Goal: Task Accomplishment & Management: Complete application form

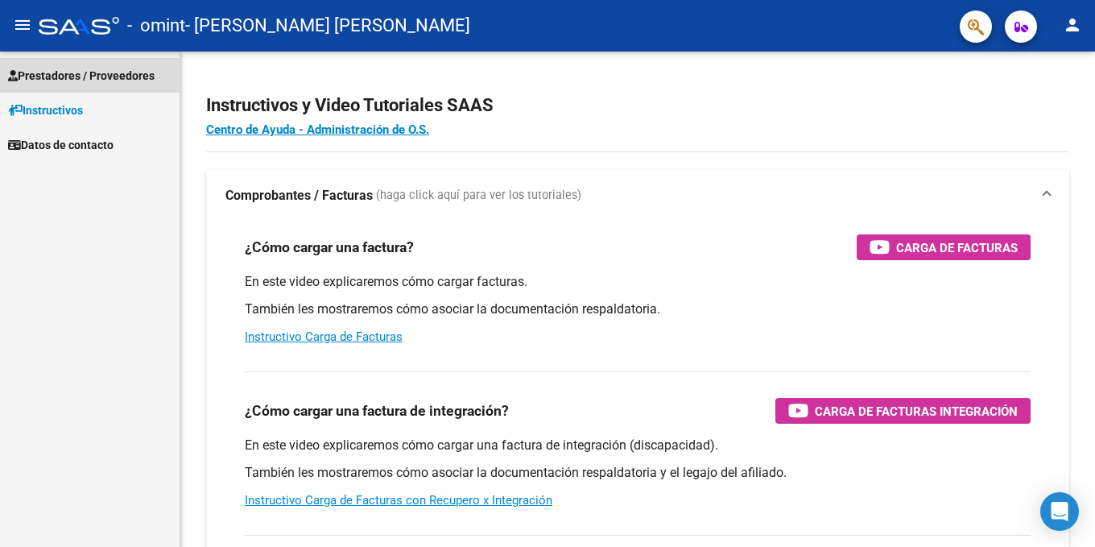
click at [58, 75] on span "Prestadores / Proveedores" at bounding box center [81, 76] width 147 height 18
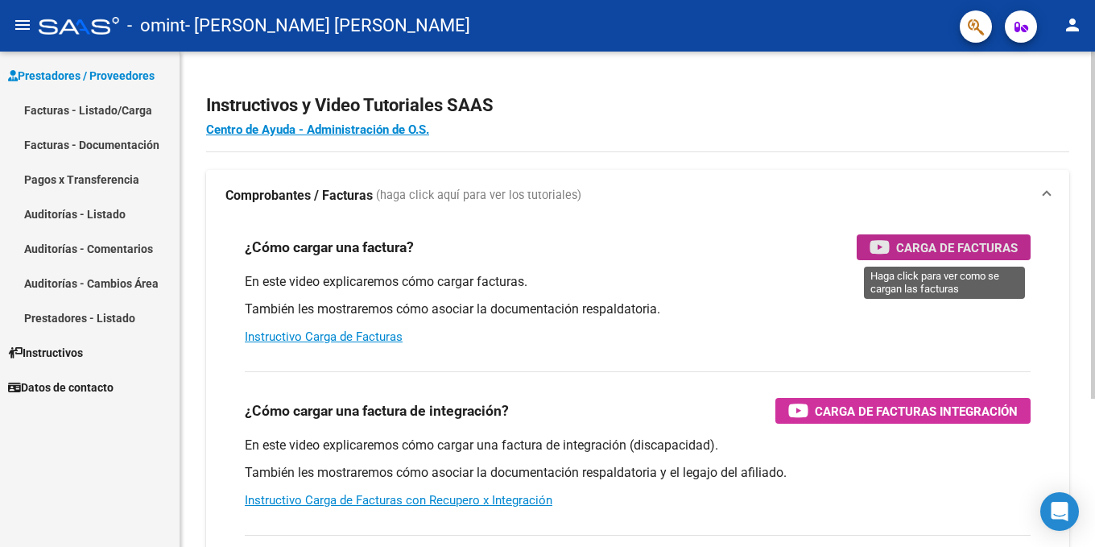
click at [945, 245] on span "Carga de Facturas" at bounding box center [957, 248] width 122 height 20
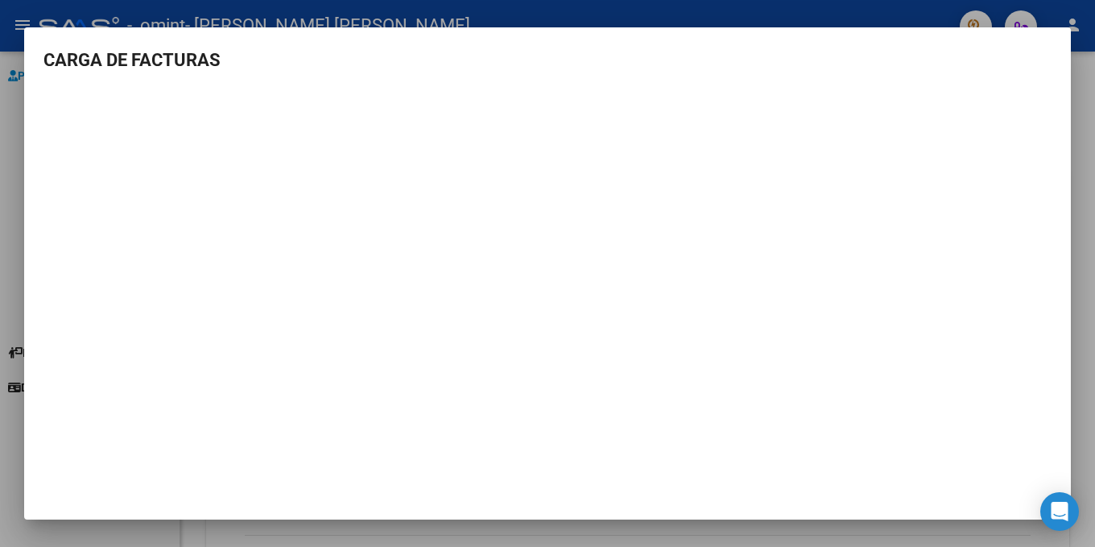
click at [888, 7] on div at bounding box center [547, 273] width 1095 height 547
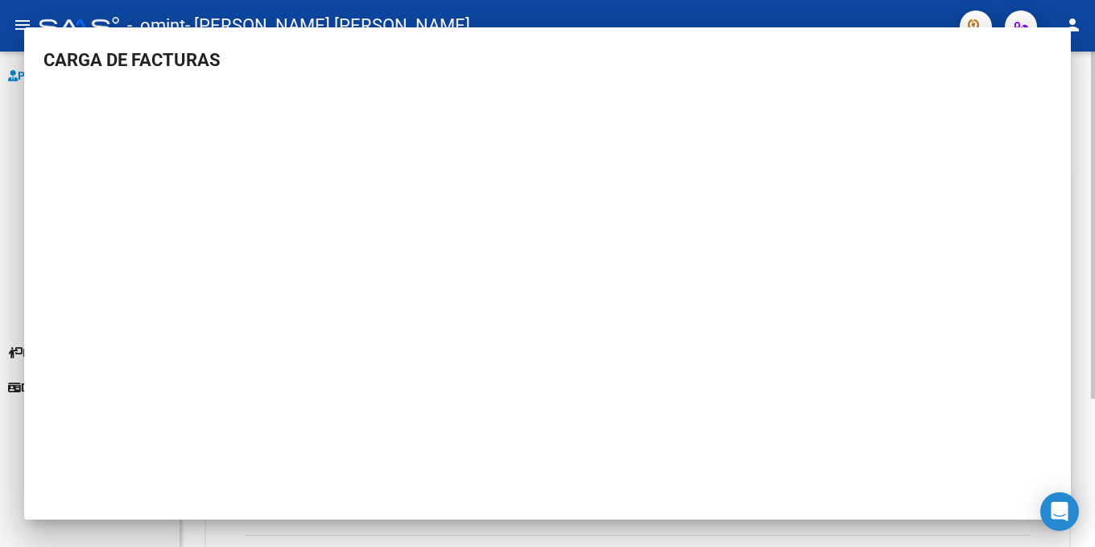
click at [1084, 253] on div "Instructivos y Video Tutoriales SAAS Centro de Ayuda - Administración de O.S. C…" at bounding box center [637, 405] width 915 height 706
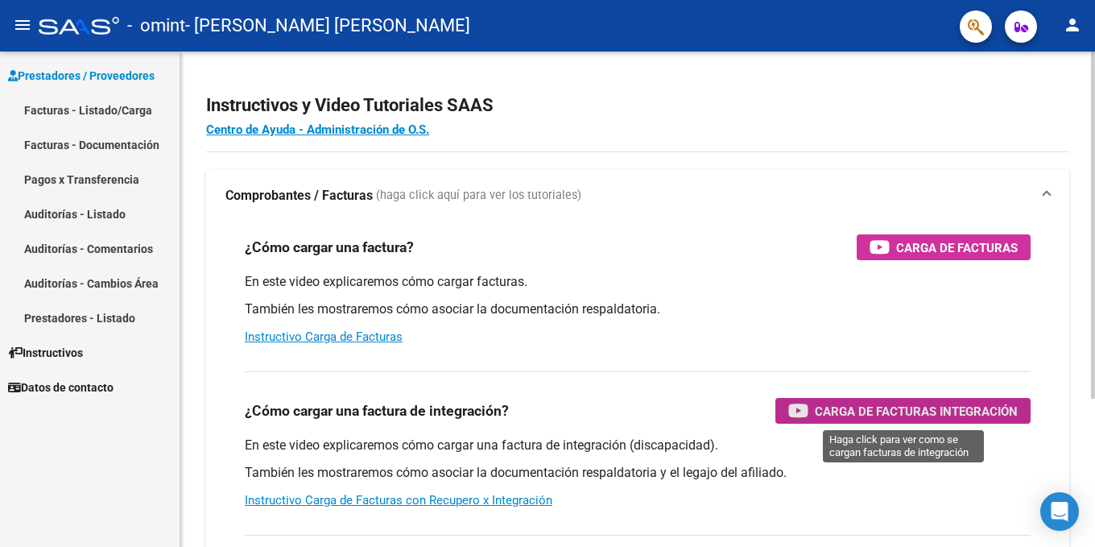
click at [873, 415] on span "Carga de Facturas Integración" at bounding box center [916, 411] width 203 height 20
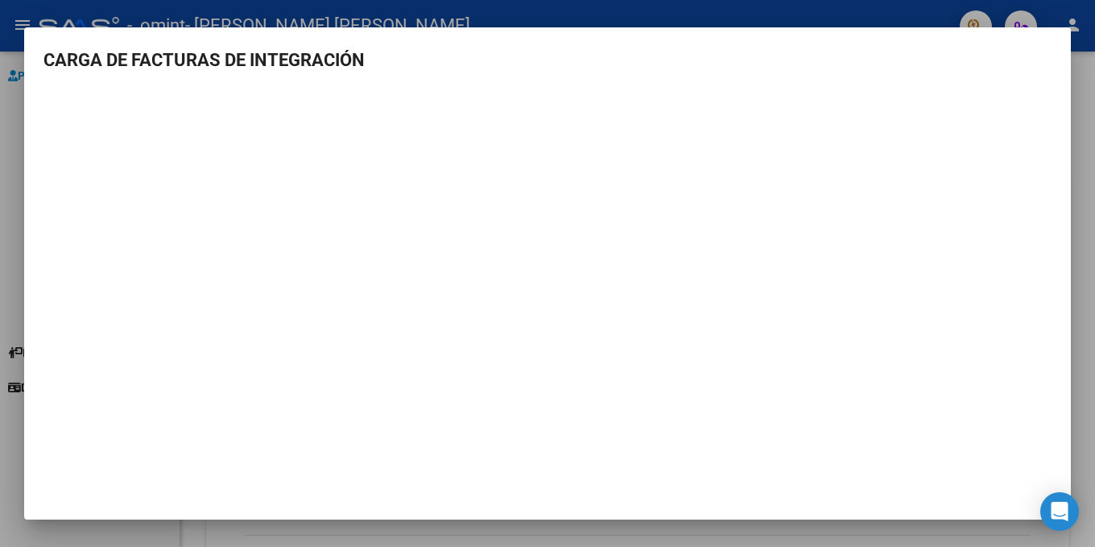
click at [666, 14] on div at bounding box center [547, 273] width 1095 height 547
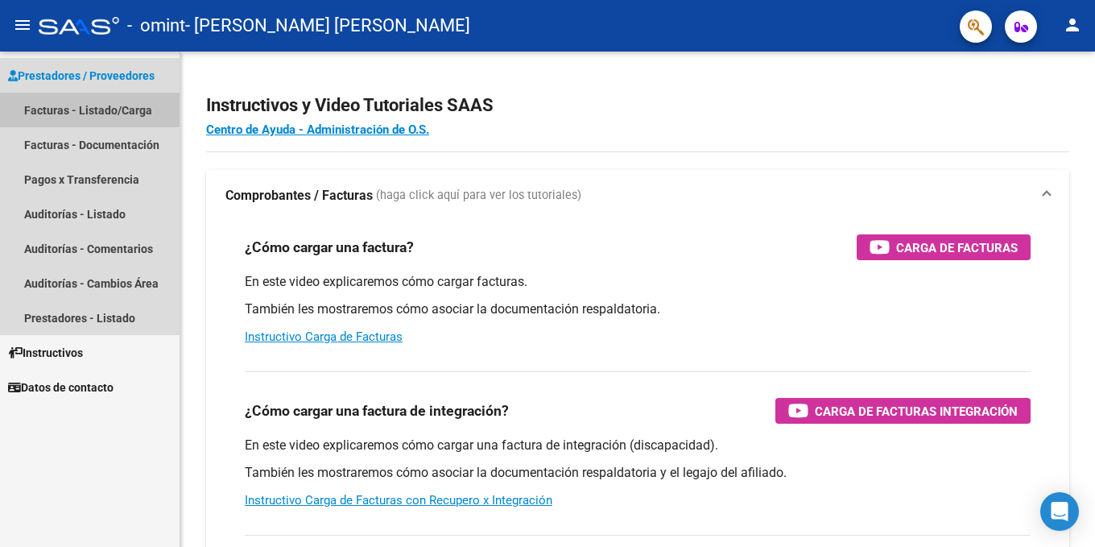
click at [79, 104] on link "Facturas - Listado/Carga" at bounding box center [90, 110] width 180 height 35
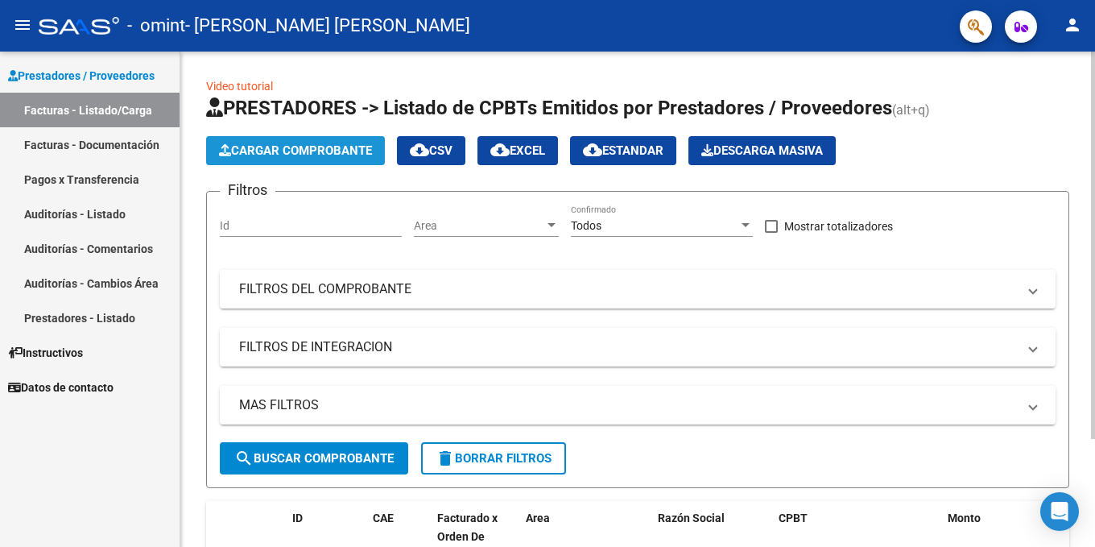
click at [286, 153] on span "Cargar Comprobante" at bounding box center [295, 150] width 153 height 14
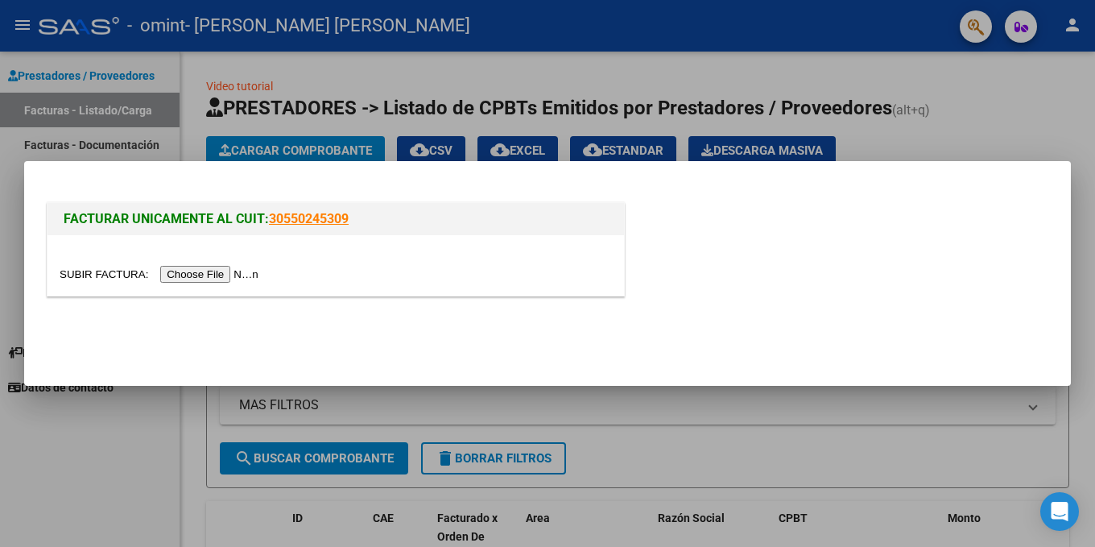
click at [225, 271] on input "file" at bounding box center [162, 274] width 204 height 17
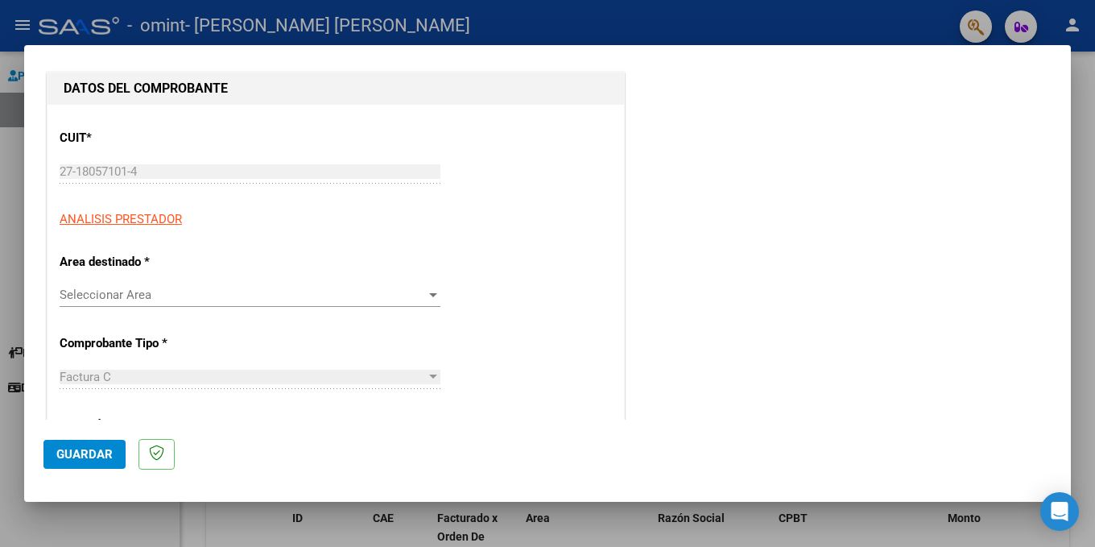
scroll to position [242, 0]
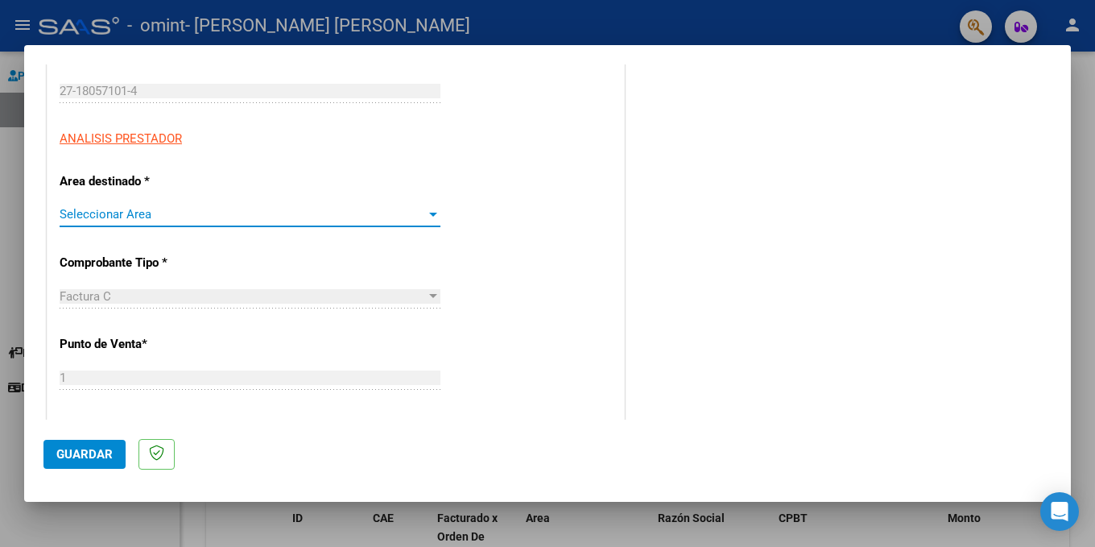
click at [429, 213] on div at bounding box center [433, 215] width 8 height 4
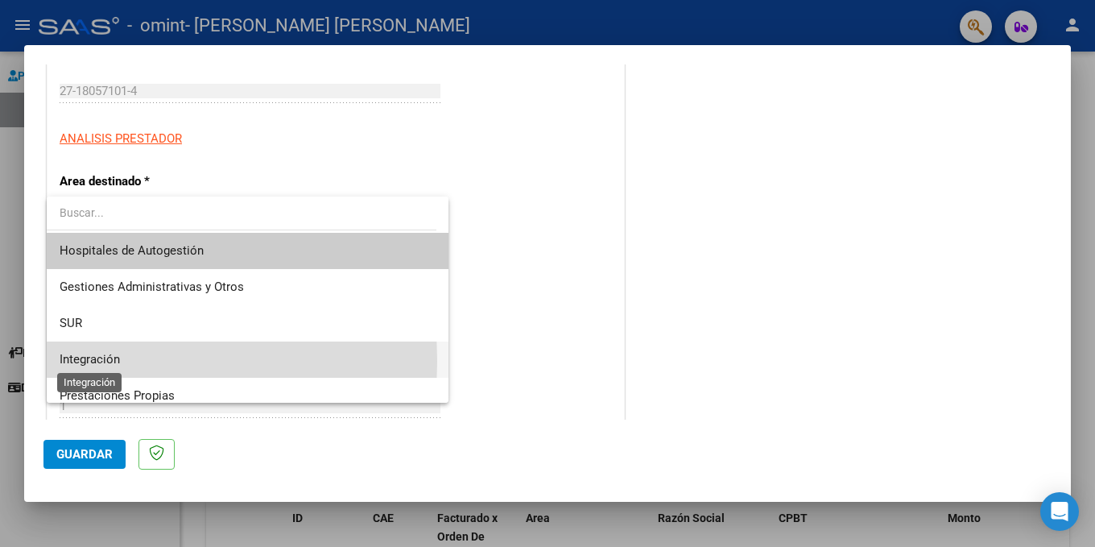
click at [85, 361] on span "Integración" at bounding box center [90, 359] width 60 height 14
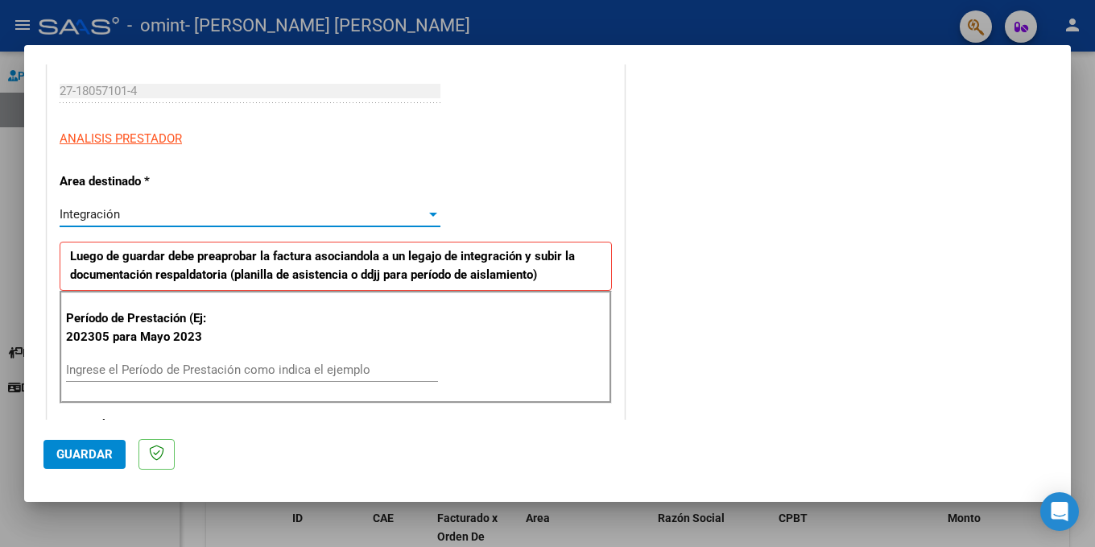
scroll to position [322, 0]
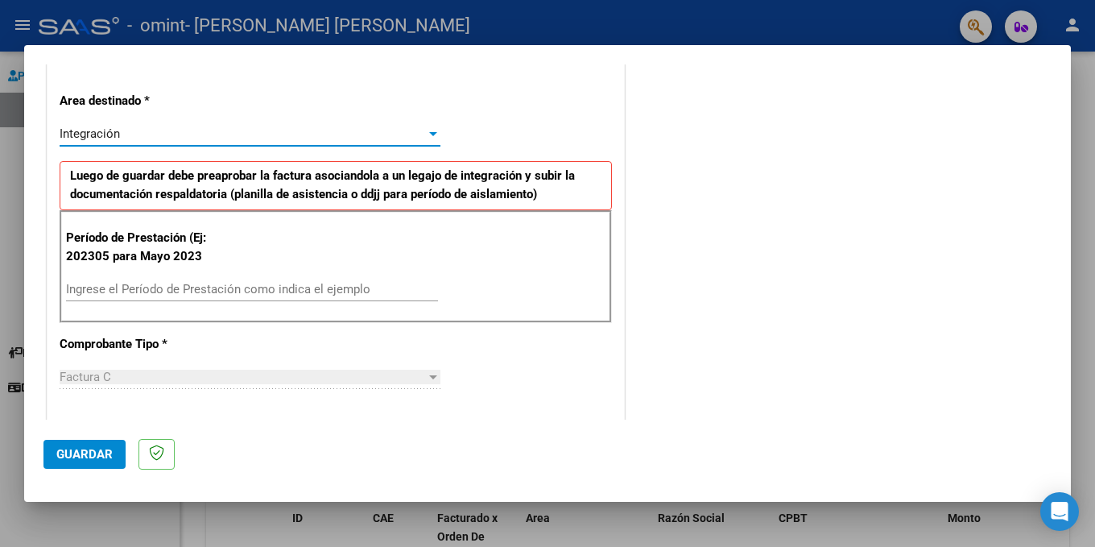
click at [155, 290] on input "Ingrese el Período de Prestación como indica el ejemplo" at bounding box center [252, 289] width 372 height 14
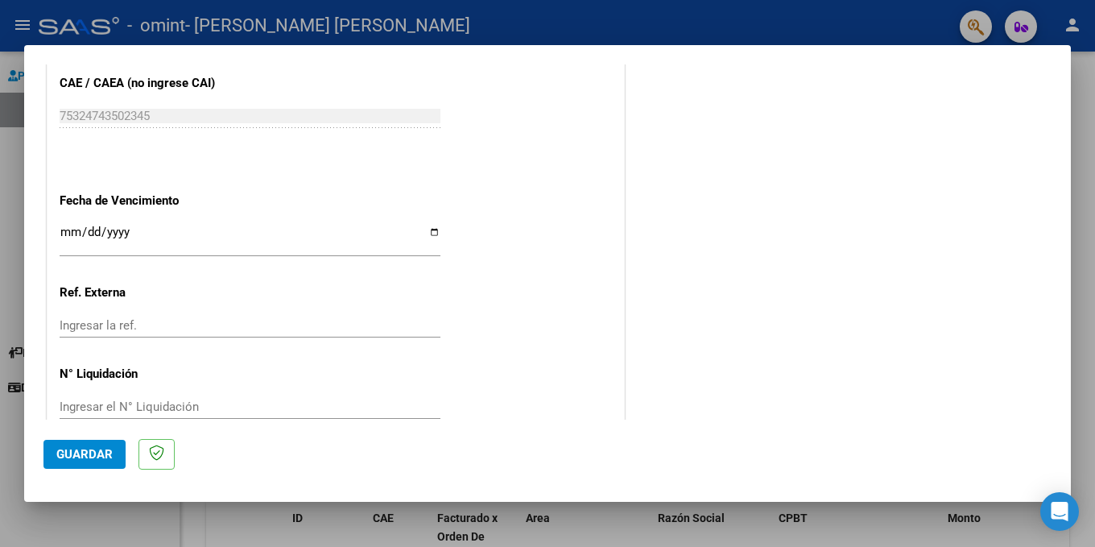
scroll to position [1032, 0]
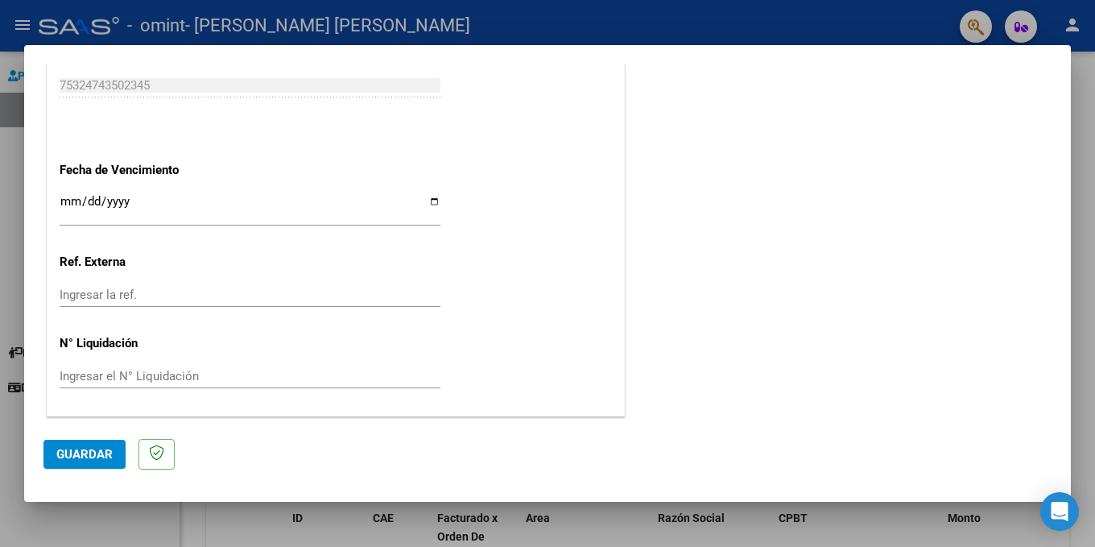
type input "202506"
click at [93, 456] on span "Guardar" at bounding box center [84, 454] width 56 height 14
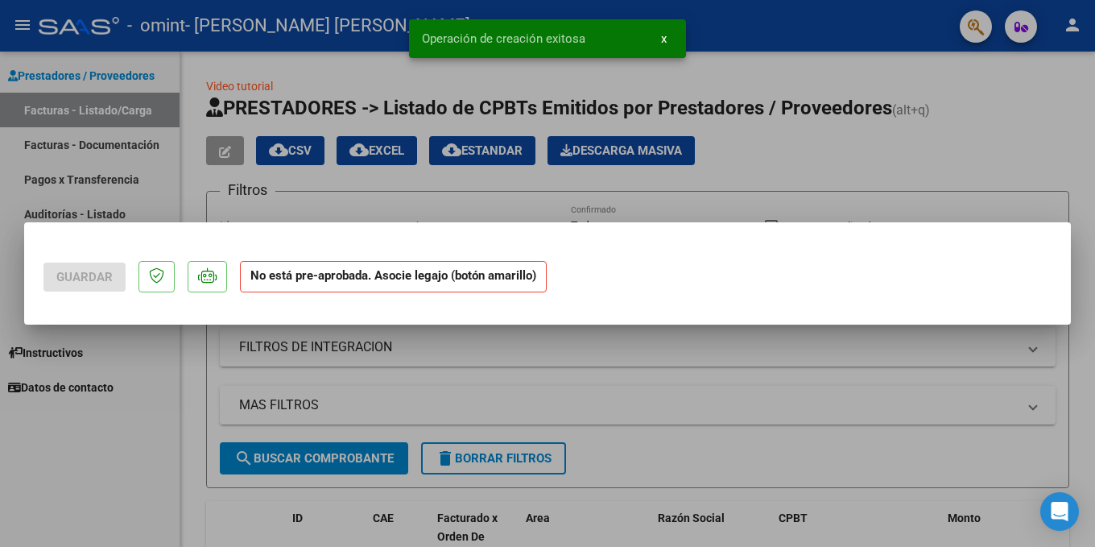
scroll to position [0, 0]
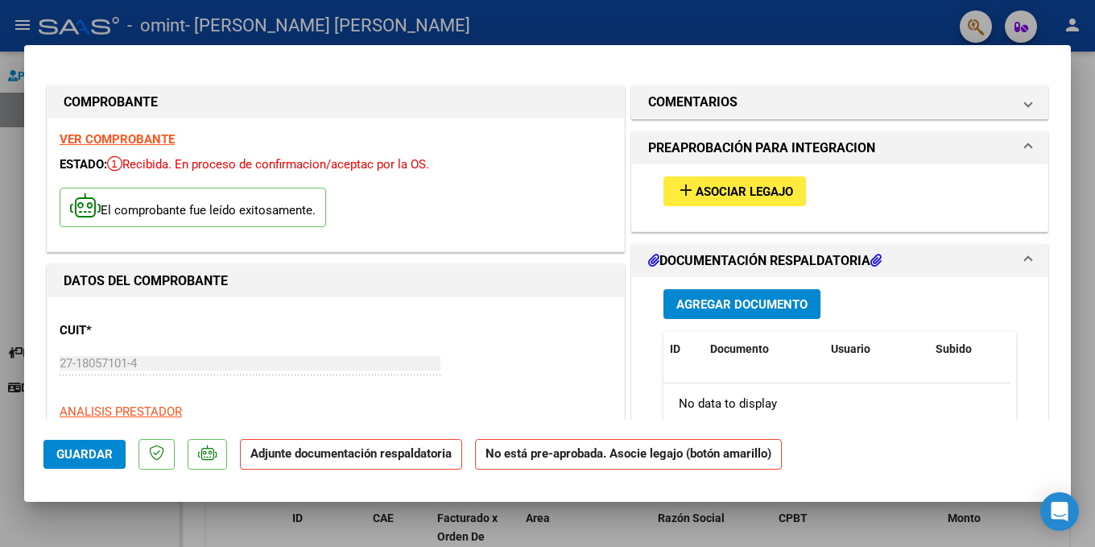
click at [383, 457] on strong "Adjunte documentación respaldatoria" at bounding box center [350, 453] width 201 height 14
click at [714, 188] on span "Asociar Legajo" at bounding box center [744, 191] width 97 height 14
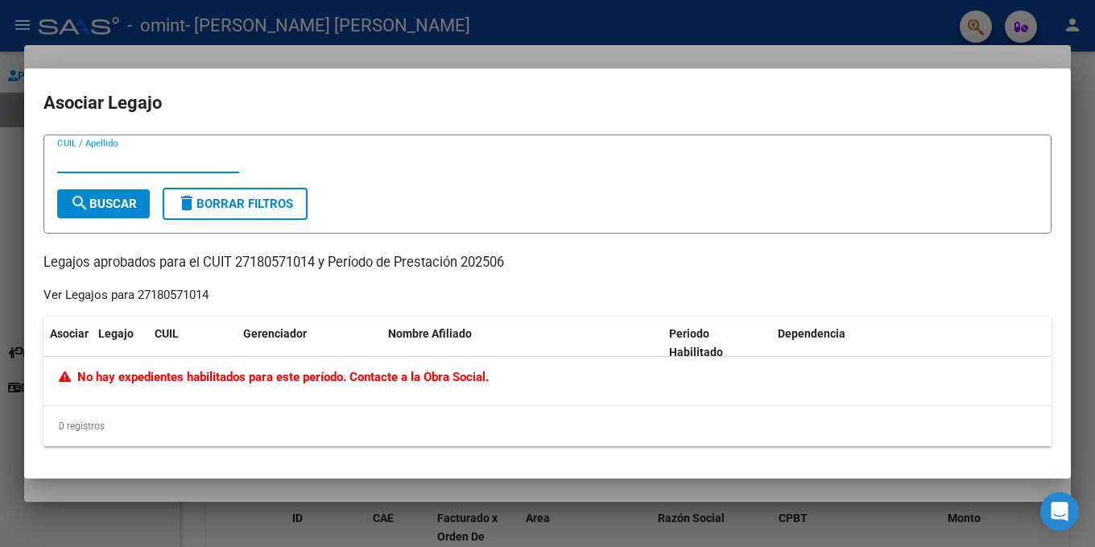
click at [825, 26] on div at bounding box center [547, 273] width 1095 height 547
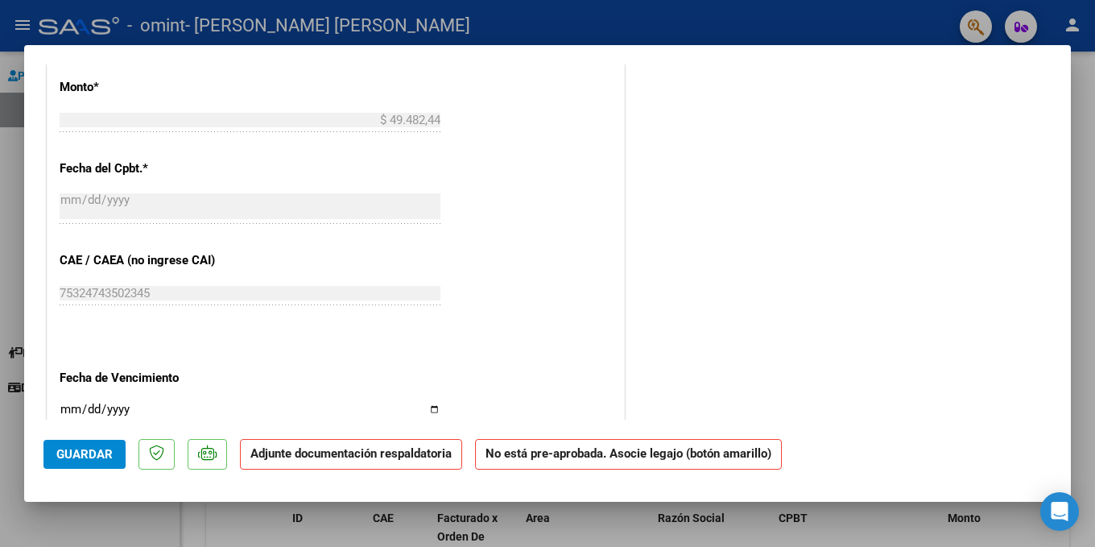
scroll to position [886, 0]
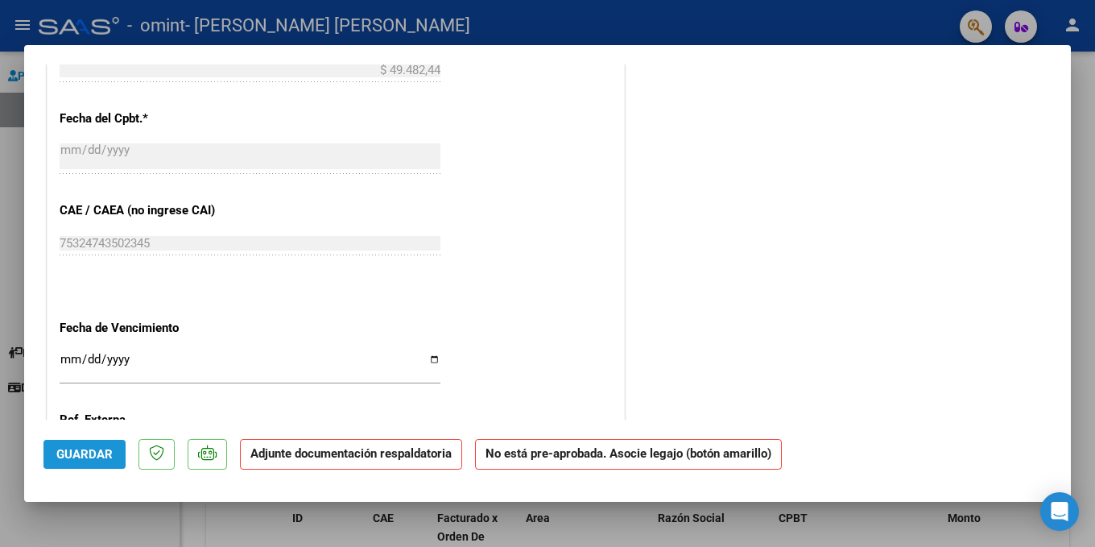
click at [89, 457] on span "Guardar" at bounding box center [84, 454] width 56 height 14
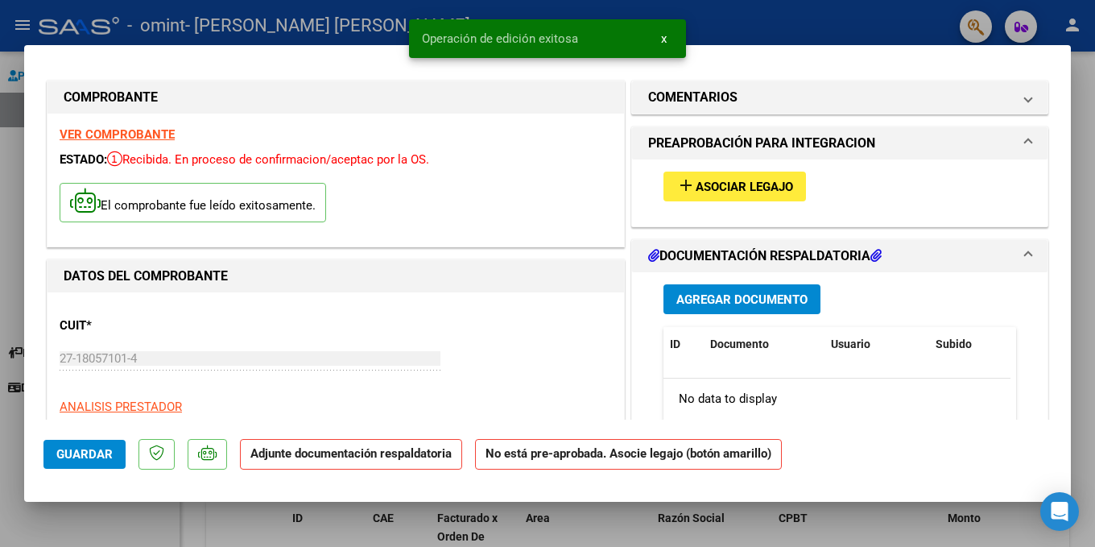
scroll to position [0, 0]
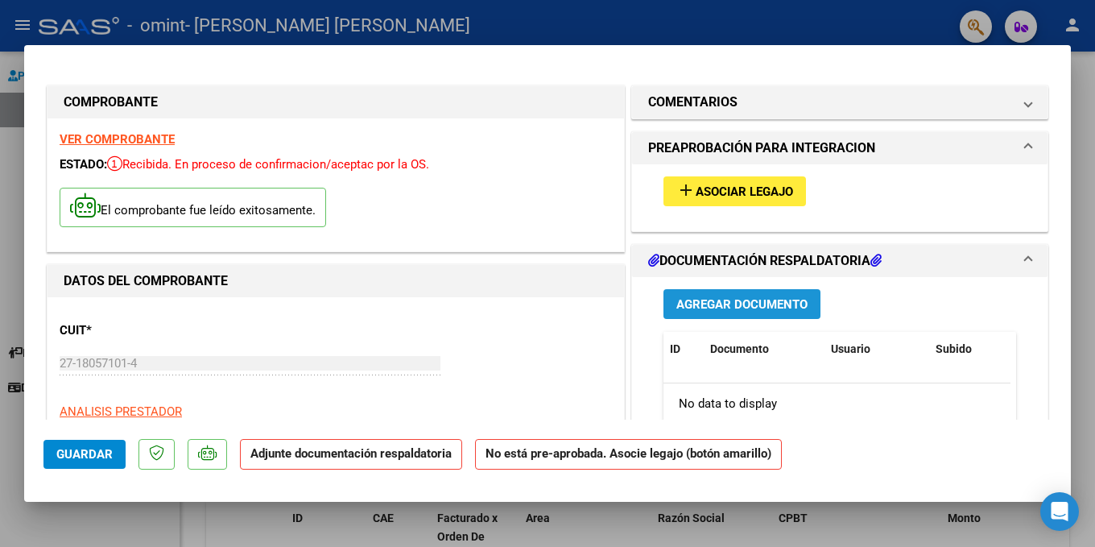
click at [784, 296] on span "Agregar Documento" at bounding box center [741, 303] width 131 height 14
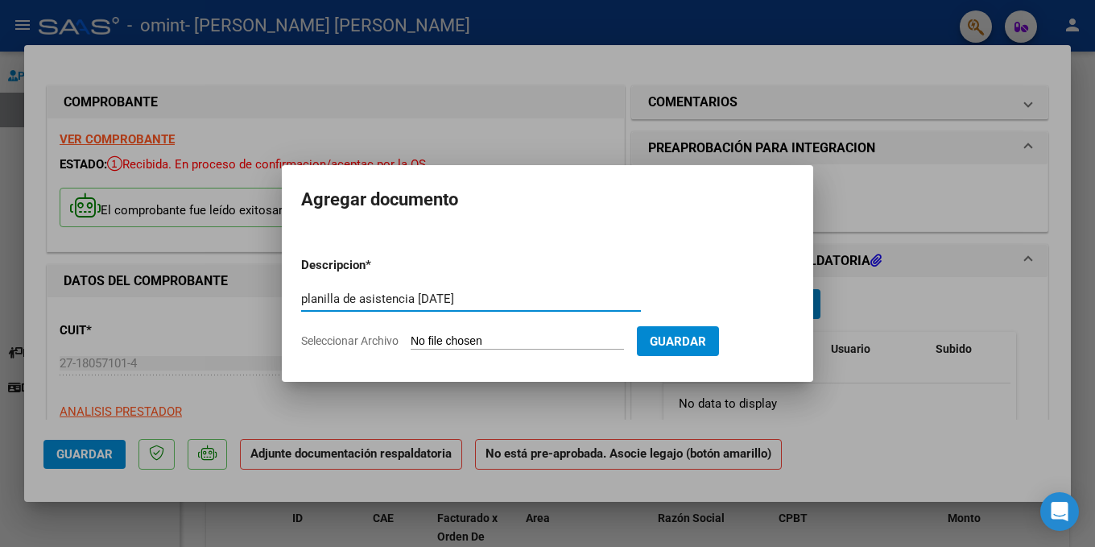
type input "planilla de asistencia [DATE]"
click at [463, 340] on input "Seleccionar Archivo" at bounding box center [517, 341] width 213 height 15
type input "C:\fakepath\PLANILLA DE ASISTENCIA [DATE].pdf"
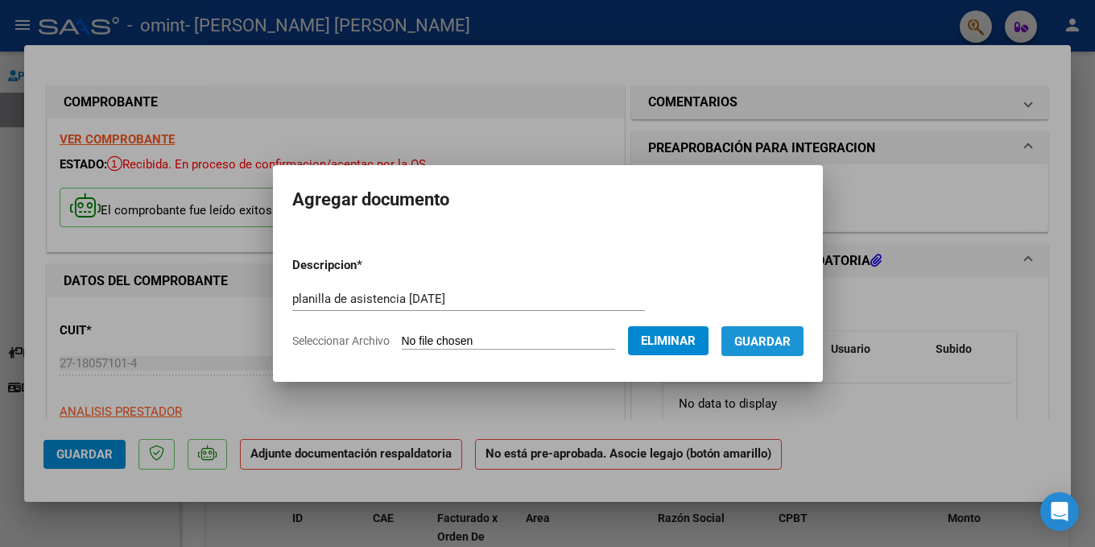
click at [772, 334] on span "Guardar" at bounding box center [762, 341] width 56 height 14
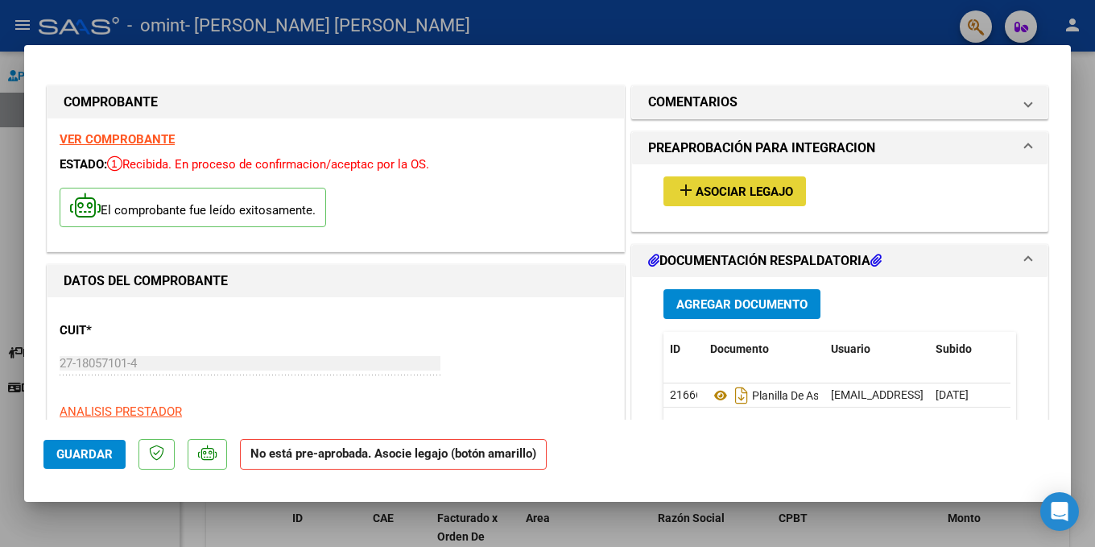
click at [696, 191] on span "Asociar Legajo" at bounding box center [744, 191] width 97 height 14
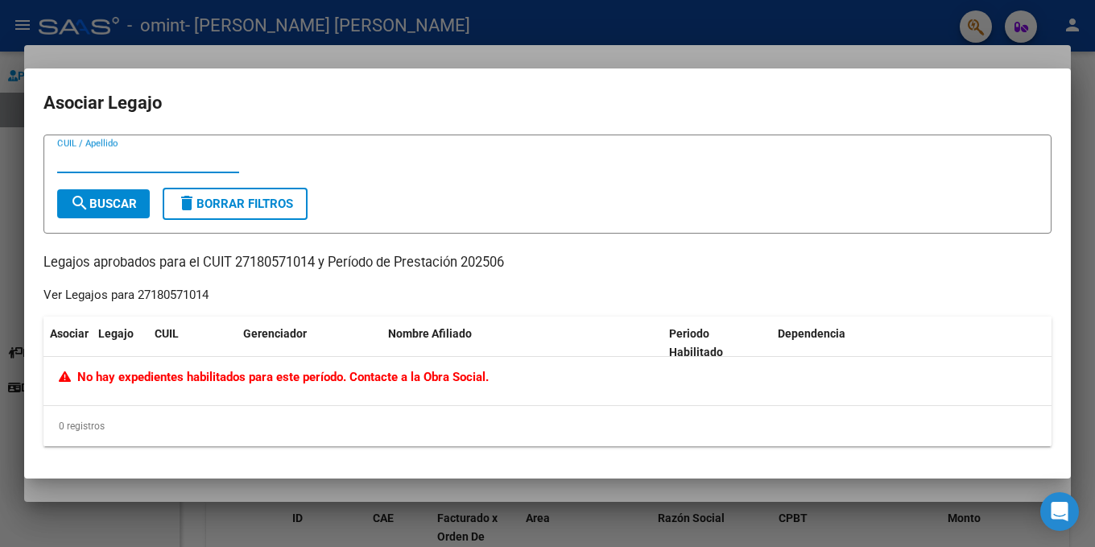
click at [147, 160] on input "CUIL / Apellido" at bounding box center [148, 160] width 182 height 14
type input "4"
click at [166, 154] on input "CUIL / Apellido" at bounding box center [148, 160] width 182 height 14
click at [118, 196] on span "search Buscar" at bounding box center [103, 203] width 67 height 14
click at [109, 155] on input "[PERSON_NAME]" at bounding box center [148, 160] width 182 height 14
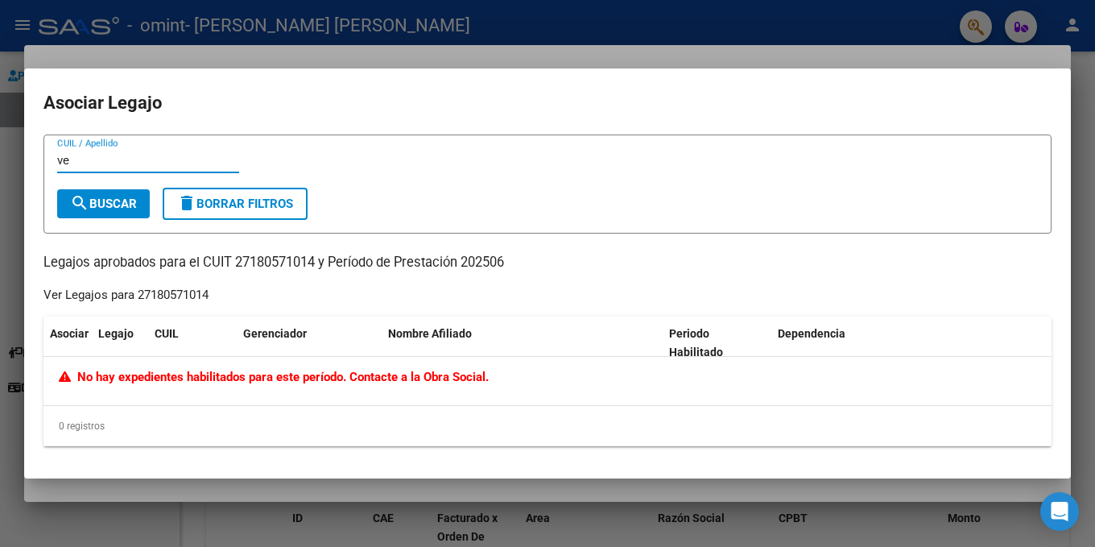
type input "v"
paste input "23-41646452-9"
type input "23-41646452-9"
click at [125, 201] on span "search Buscar" at bounding box center [103, 203] width 67 height 14
click at [757, 32] on div at bounding box center [547, 273] width 1095 height 547
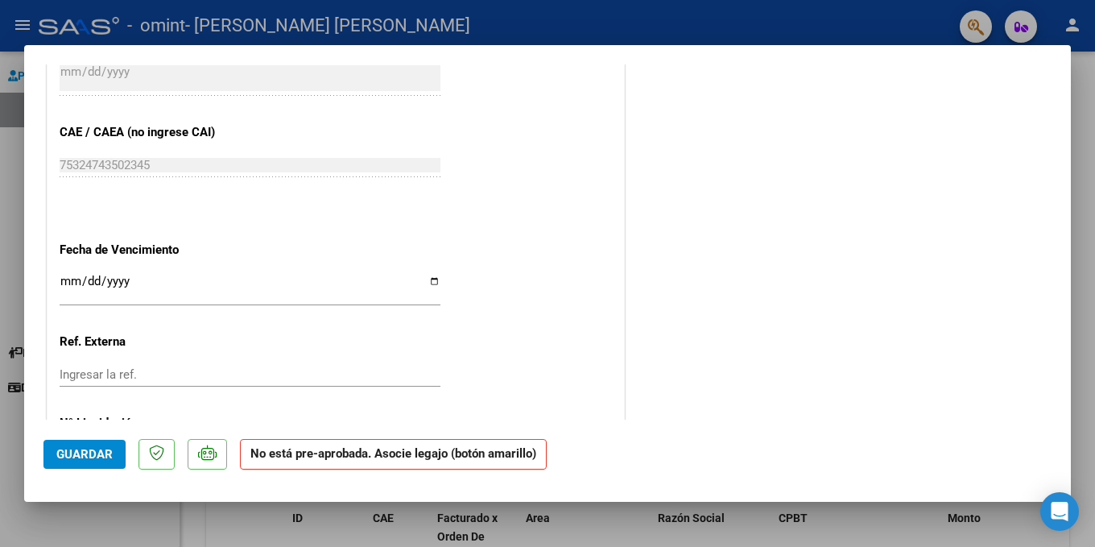
scroll to position [1044, 0]
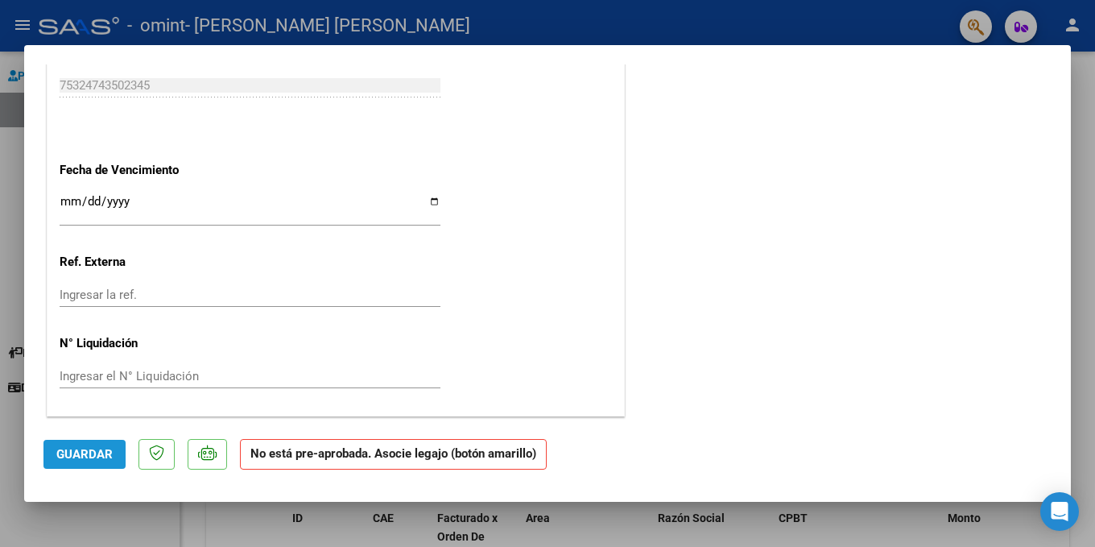
click at [87, 451] on span "Guardar" at bounding box center [84, 454] width 56 height 14
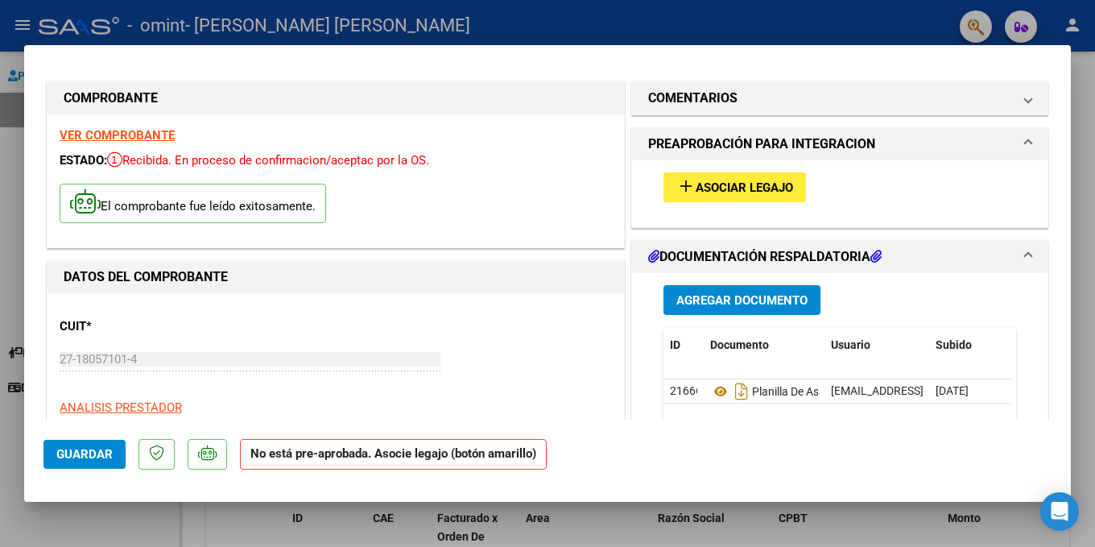
scroll to position [0, 0]
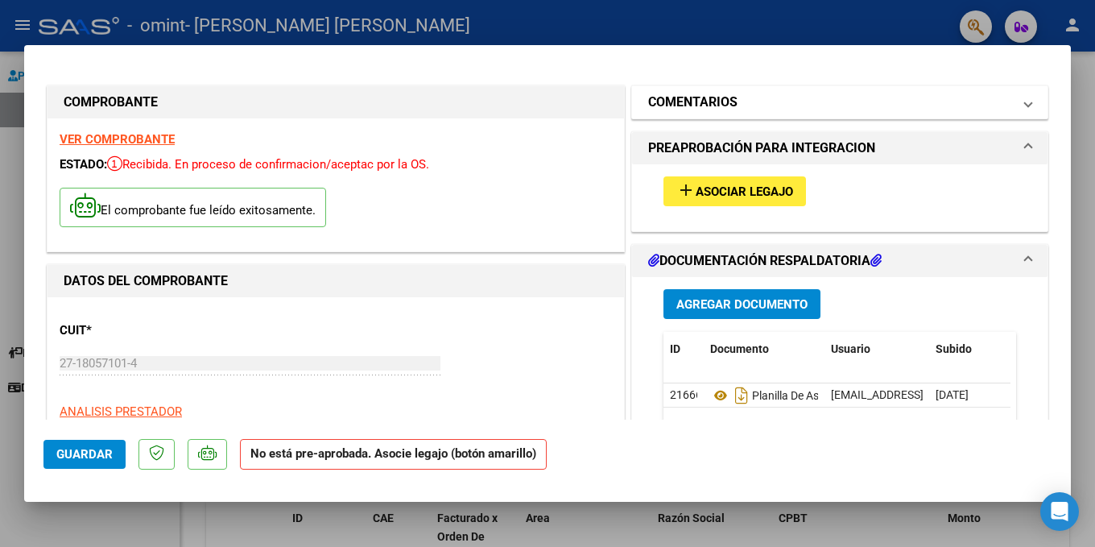
click at [1025, 107] on span at bounding box center [1028, 102] width 6 height 19
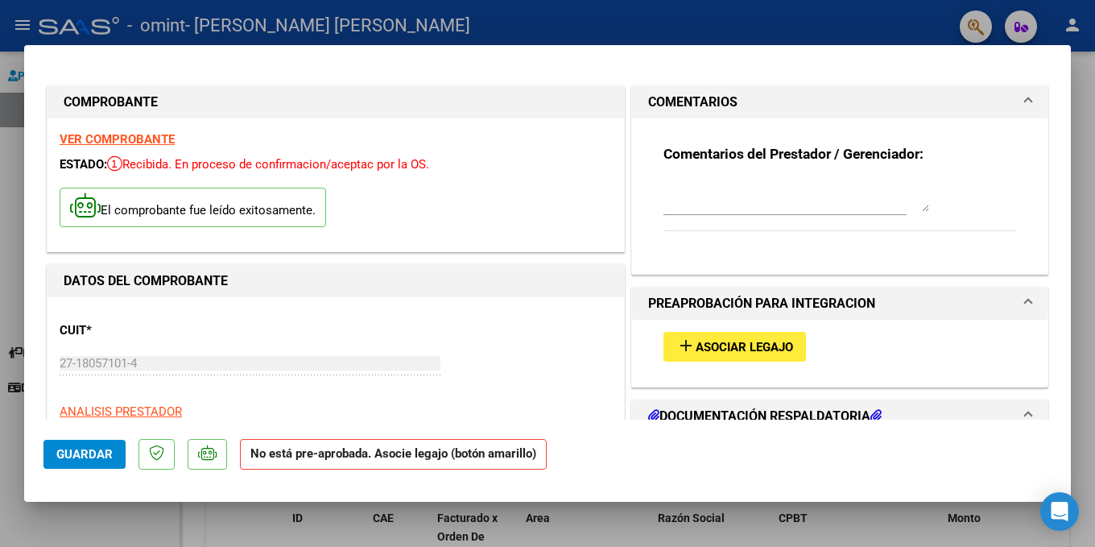
click at [603, 39] on div at bounding box center [547, 273] width 1095 height 547
type input "$ 0,00"
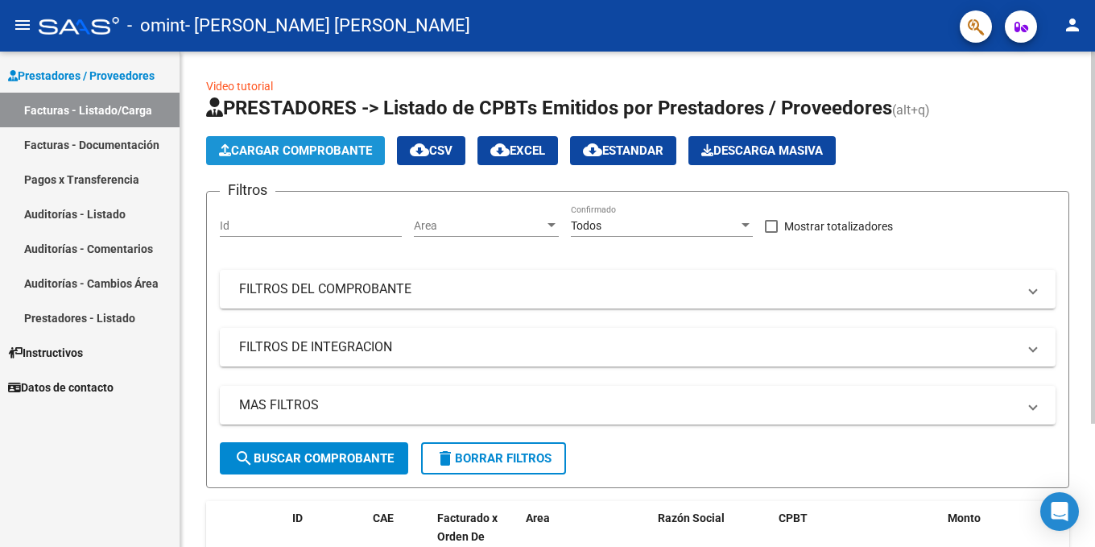
click at [319, 150] on span "Cargar Comprobante" at bounding box center [295, 150] width 153 height 14
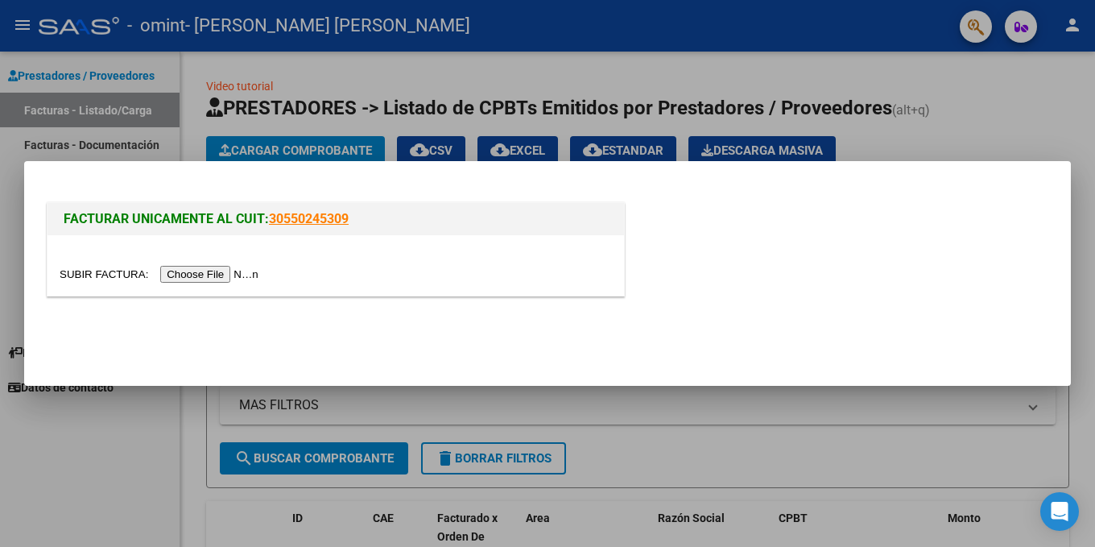
click at [210, 275] on input "file" at bounding box center [162, 274] width 204 height 17
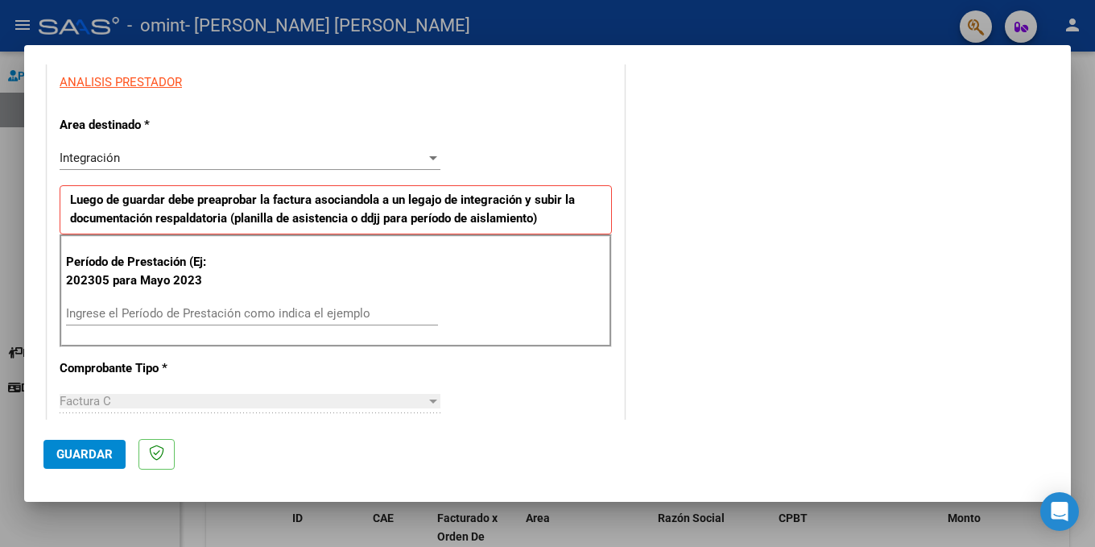
scroll to position [322, 0]
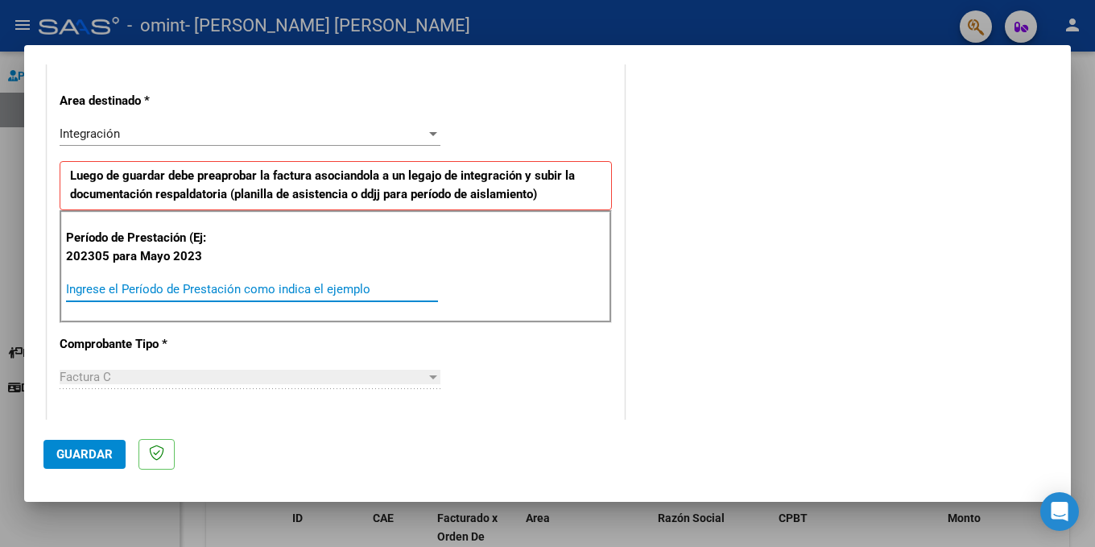
click at [97, 286] on input "Ingrese el Período de Prestación como indica el ejemplo" at bounding box center [252, 289] width 372 height 14
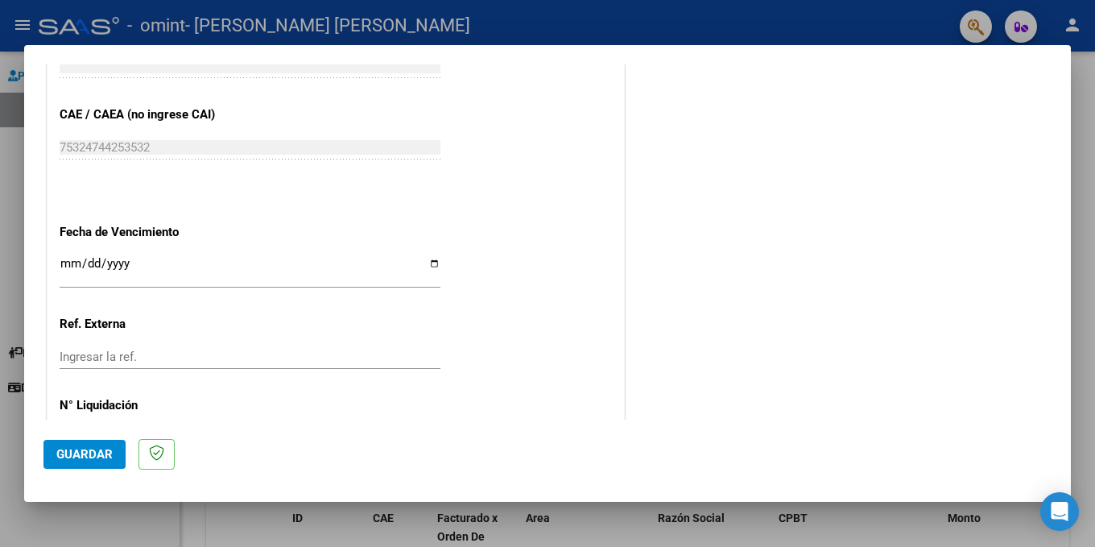
scroll to position [1032, 0]
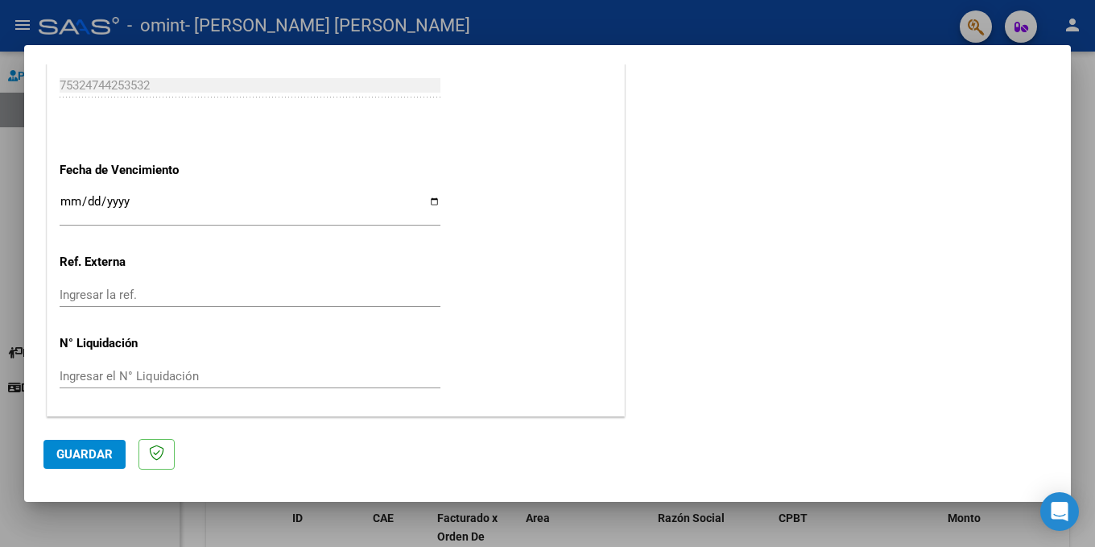
type input "202507"
click at [89, 451] on span "Guardar" at bounding box center [84, 454] width 56 height 14
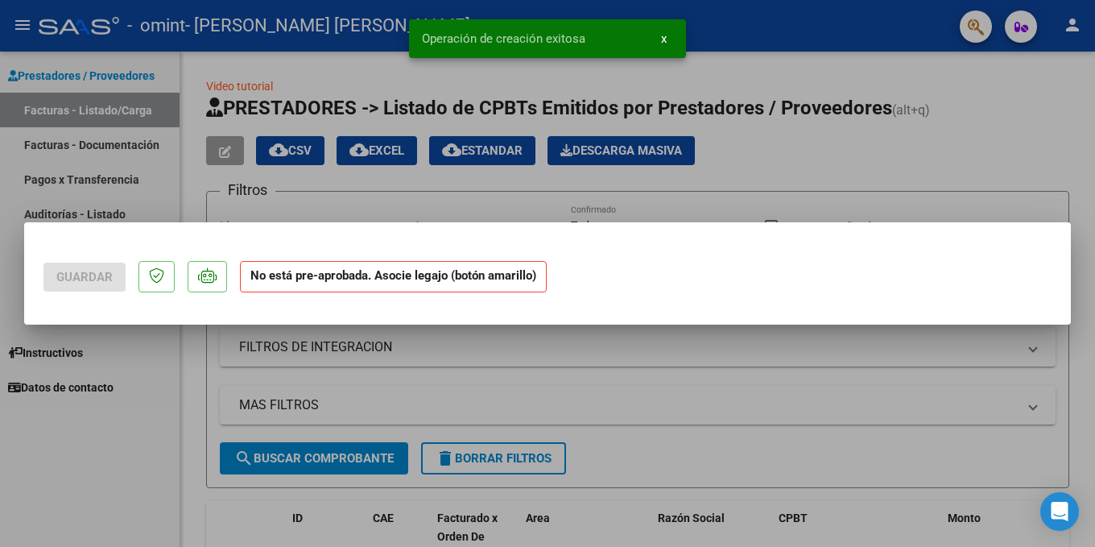
scroll to position [0, 0]
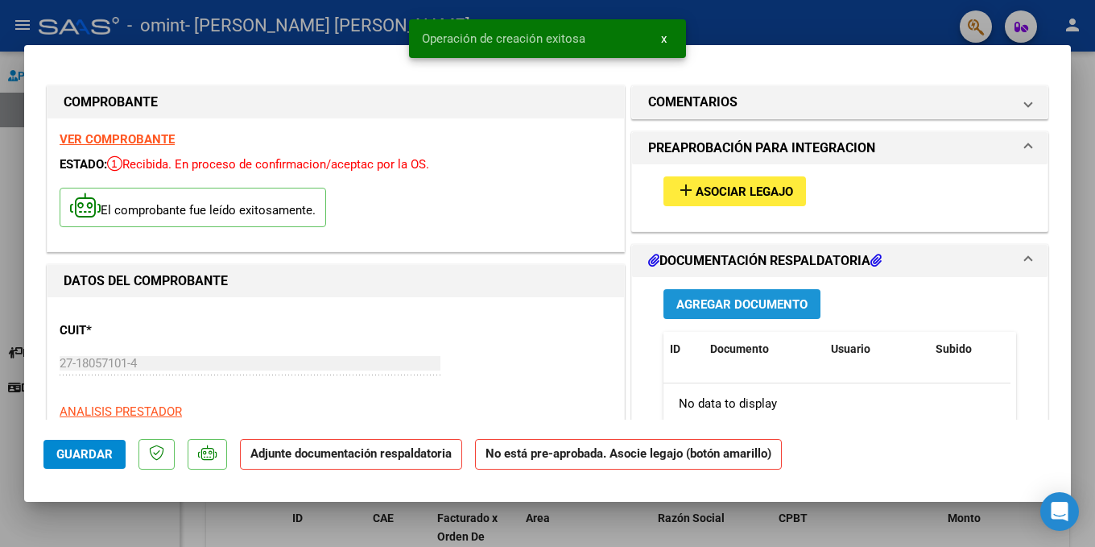
click at [741, 300] on span "Agregar Documento" at bounding box center [741, 304] width 131 height 14
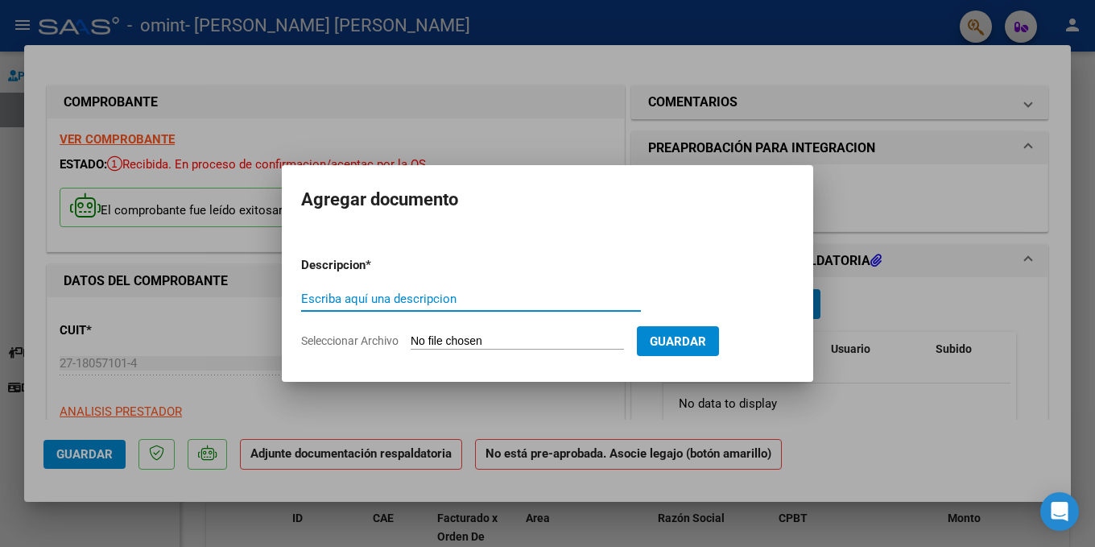
click at [333, 293] on input "Escriba aquí una descripcion" at bounding box center [471, 299] width 340 height 14
type input "planilla asistencia [DATE]"
click at [552, 340] on input "Seleccionar Archivo" at bounding box center [517, 341] width 213 height 15
type input "C:\fakepath\PLANILLA ASISTENCIA [DATE].pdf"
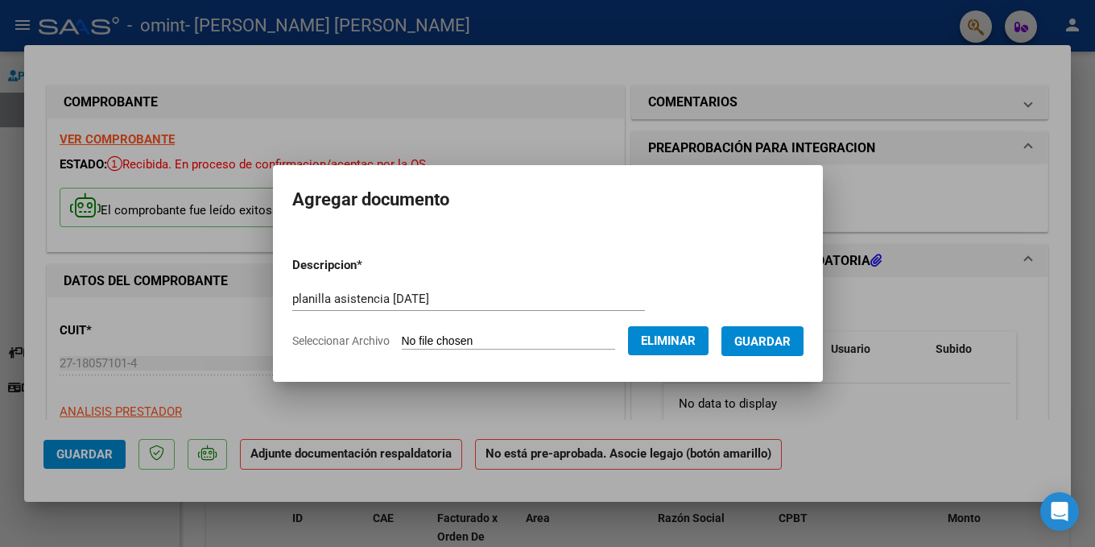
click at [770, 342] on span "Guardar" at bounding box center [762, 341] width 56 height 14
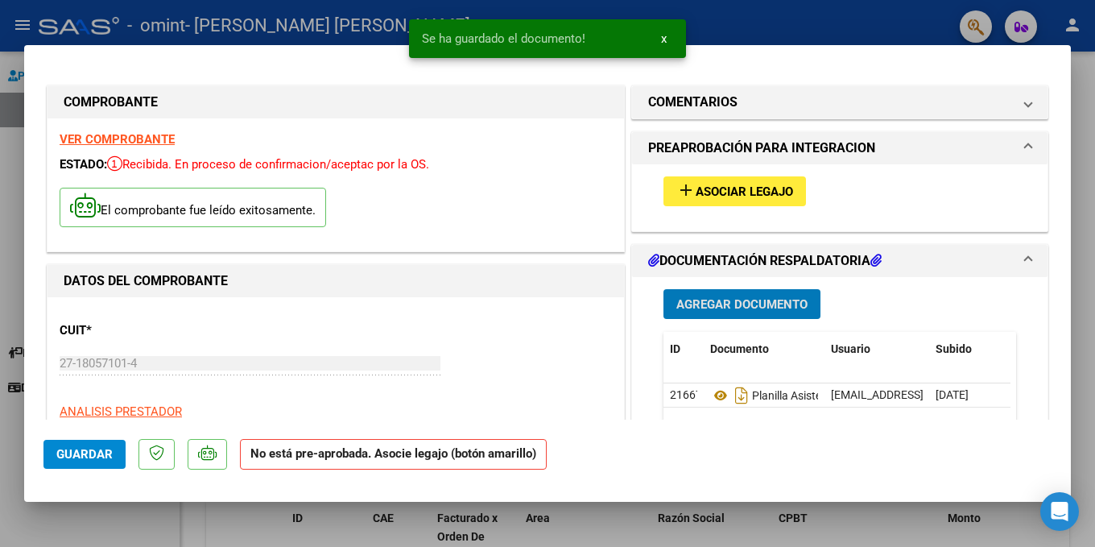
click at [83, 453] on span "Guardar" at bounding box center [84, 454] width 56 height 14
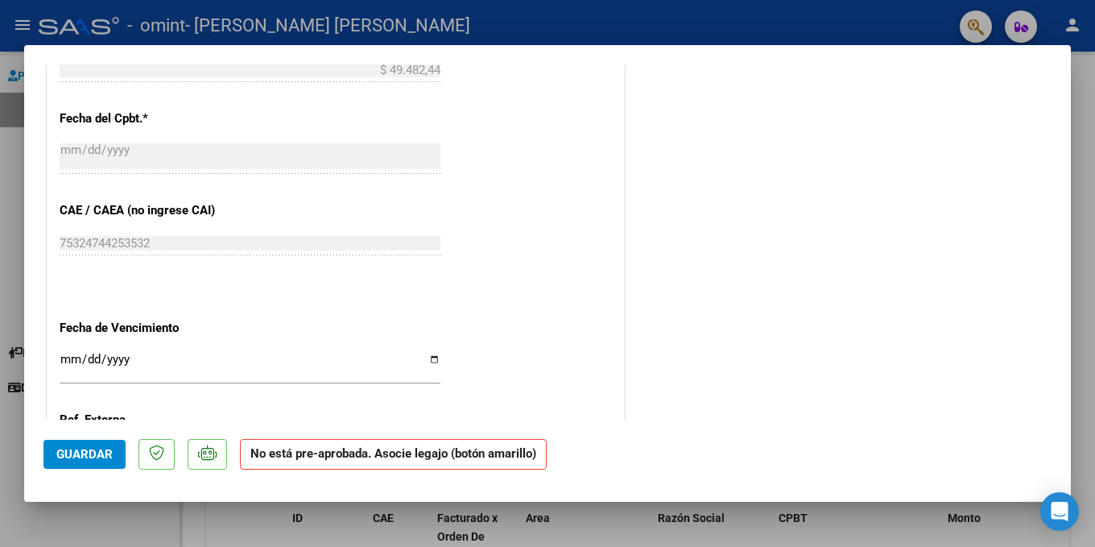
scroll to position [966, 0]
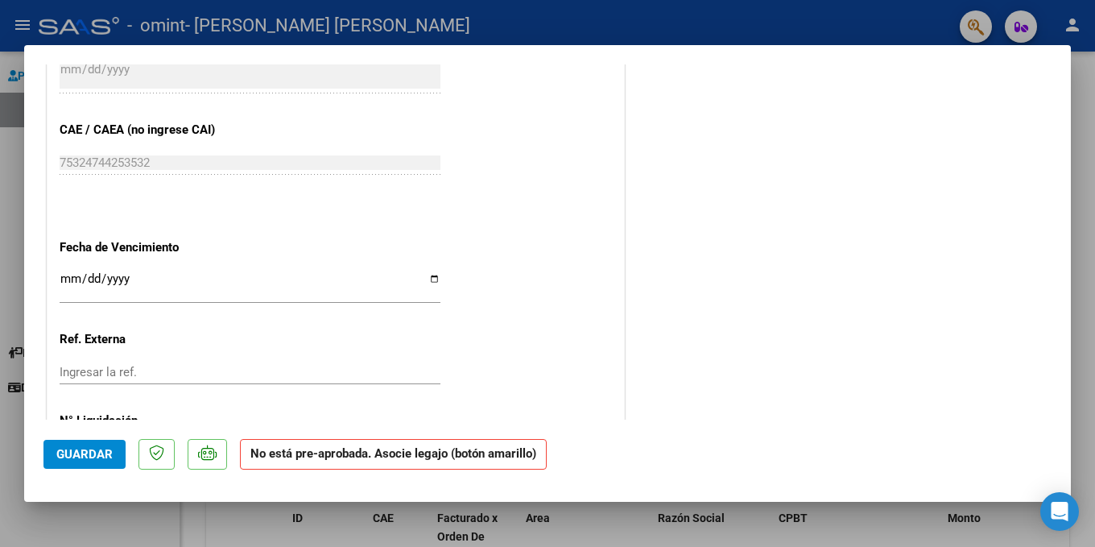
click at [424, 452] on strong "No está pre-aprobada. Asocie legajo (botón amarillo)" at bounding box center [393, 454] width 307 height 31
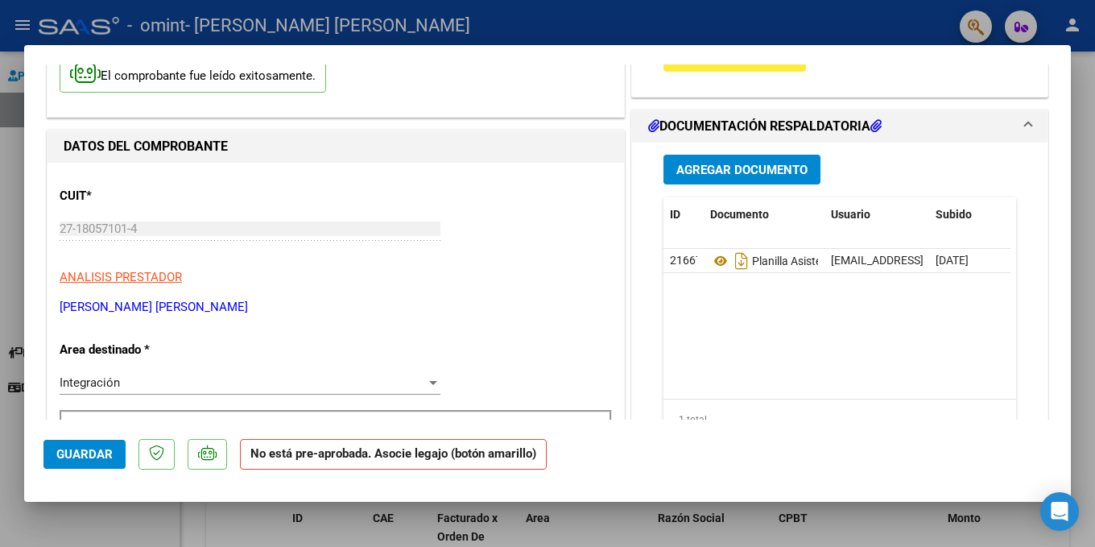
scroll to position [0, 0]
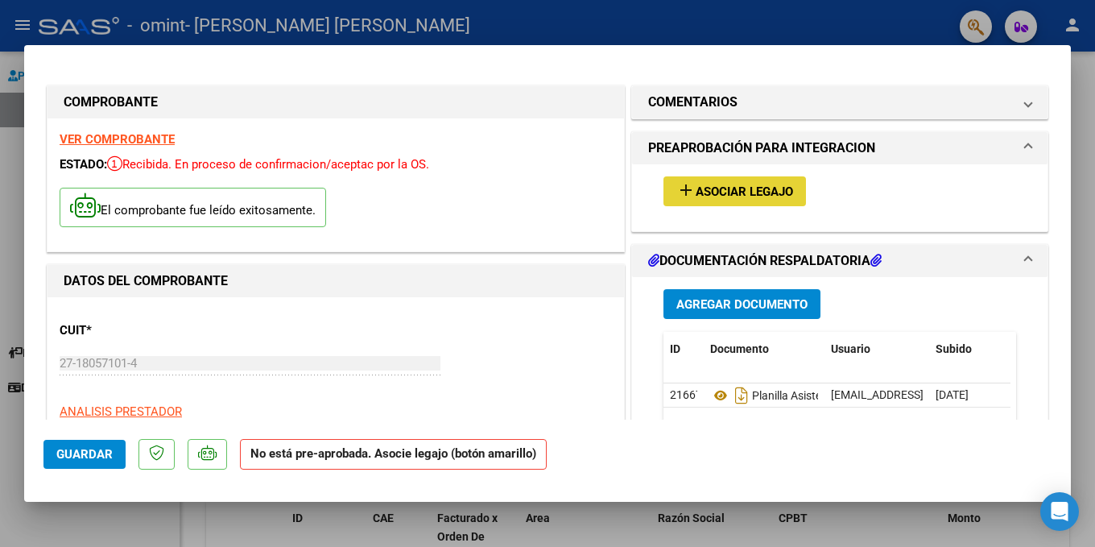
click at [720, 185] on span "Asociar Legajo" at bounding box center [744, 191] width 97 height 14
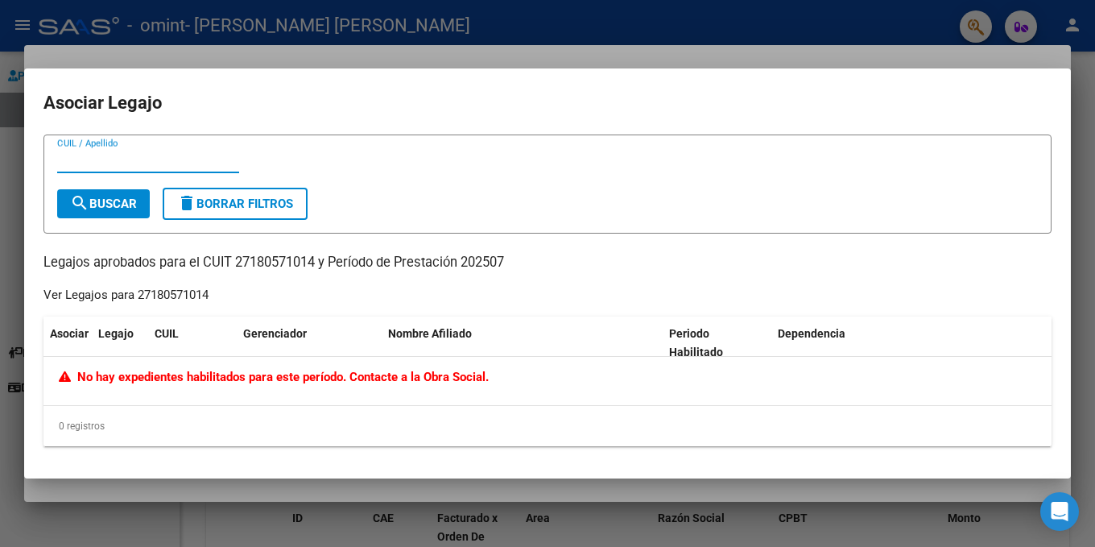
click at [874, 23] on div at bounding box center [547, 273] width 1095 height 547
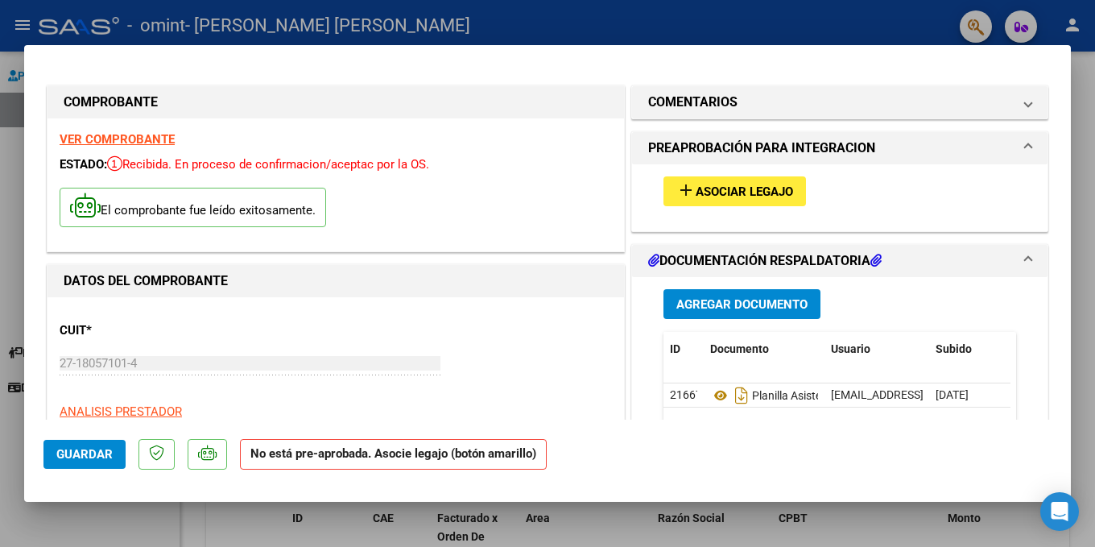
click at [667, 16] on div at bounding box center [547, 273] width 1095 height 547
type input "$ 0,00"
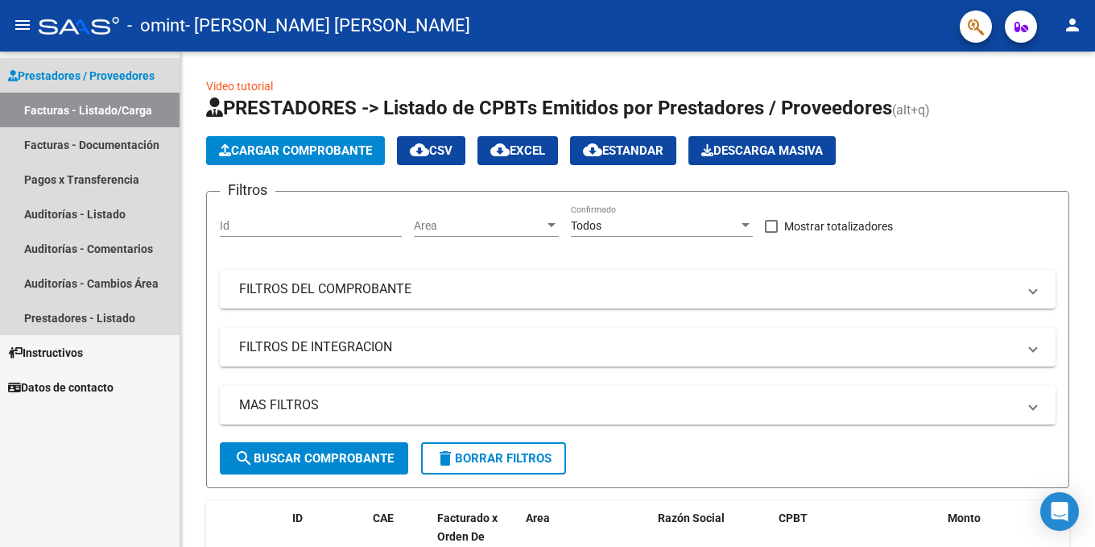
click at [50, 72] on span "Prestadores / Proveedores" at bounding box center [81, 76] width 147 height 18
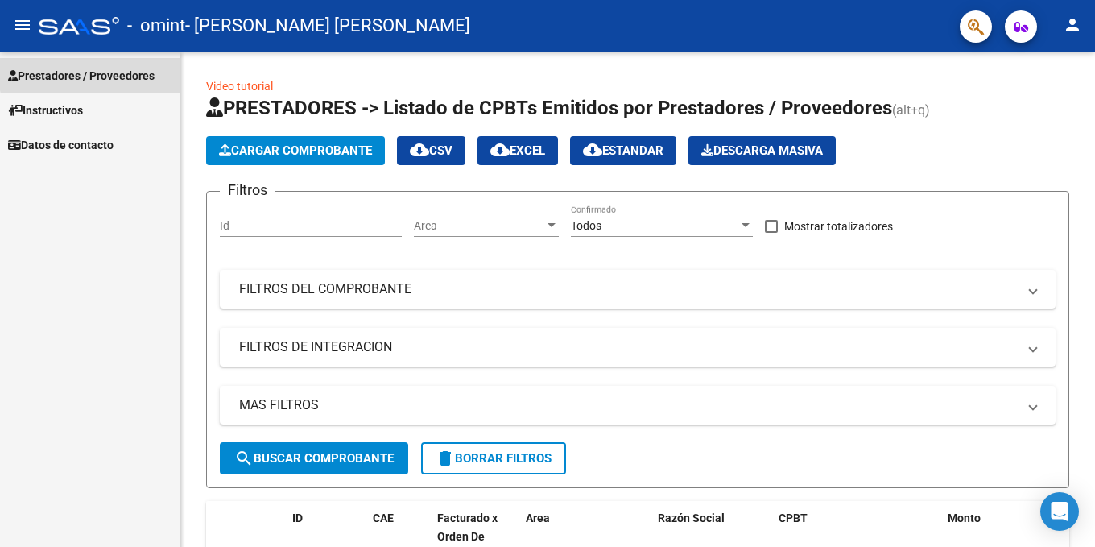
click at [137, 70] on span "Prestadores / Proveedores" at bounding box center [81, 76] width 147 height 18
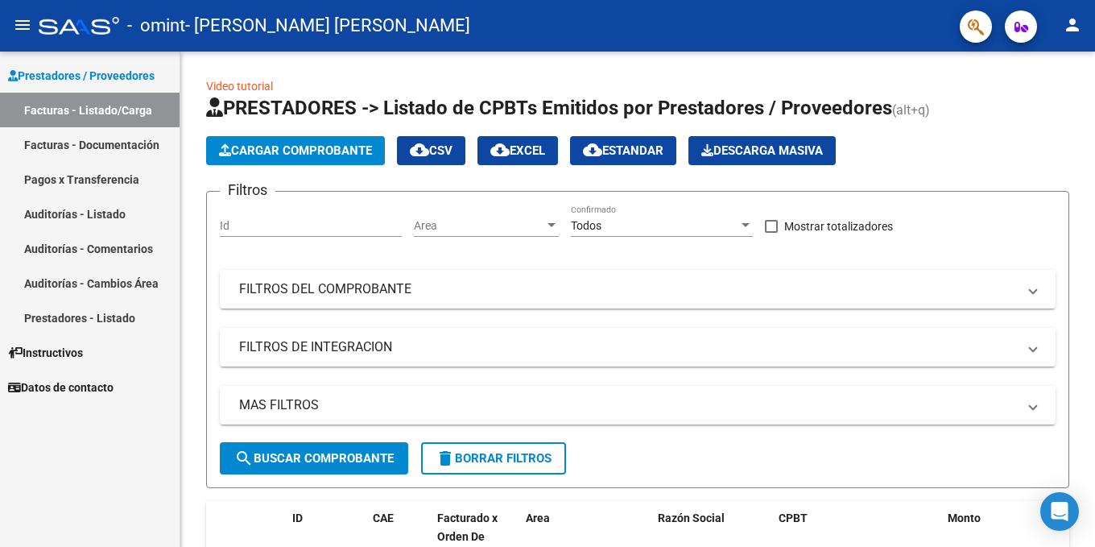
click at [49, 349] on span "Instructivos" at bounding box center [45, 353] width 75 height 18
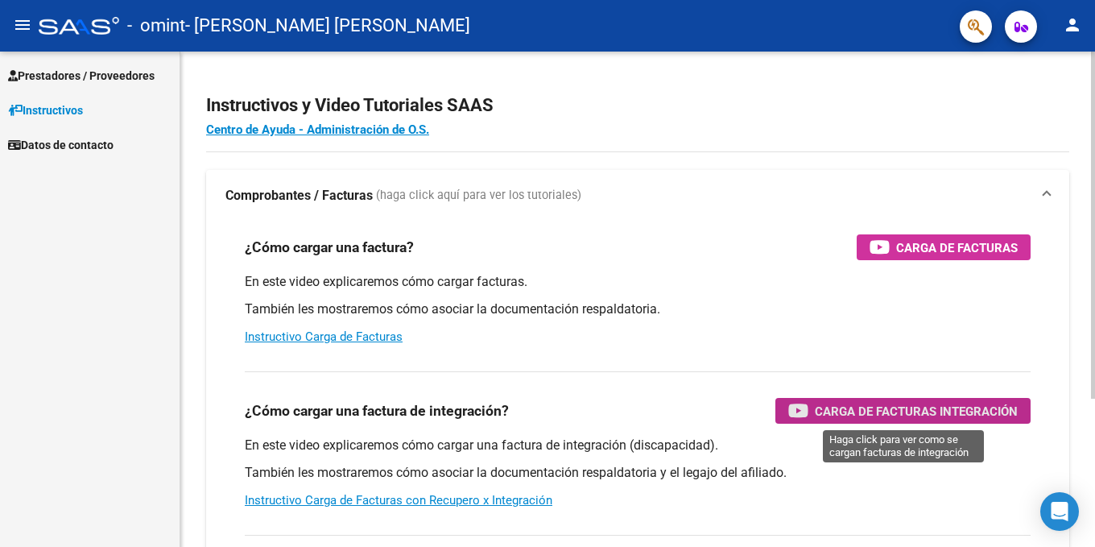
click at [917, 407] on span "Carga de Facturas Integración" at bounding box center [916, 411] width 203 height 20
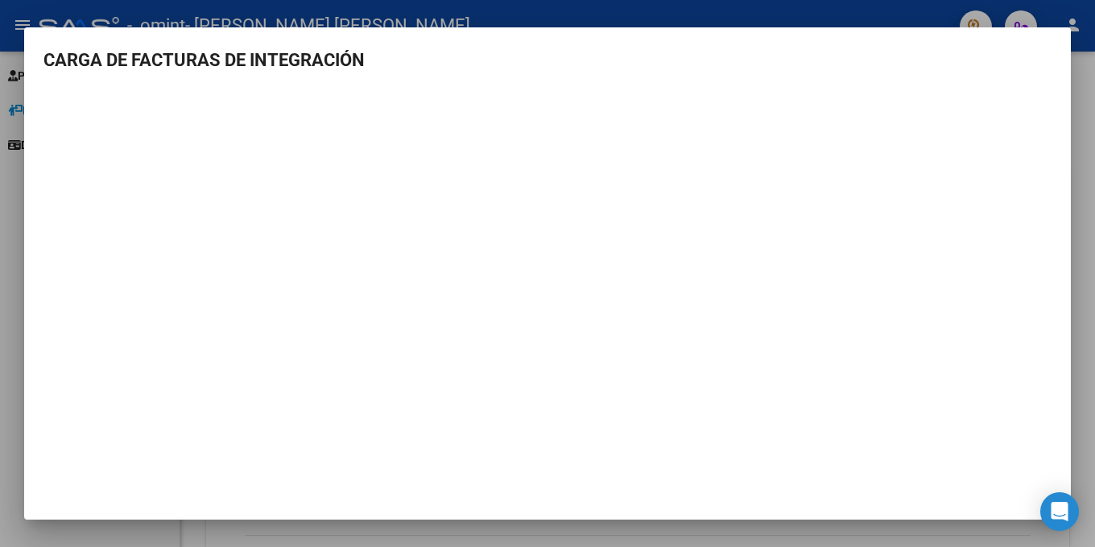
click at [813, 59] on h3 "CARGA DE FACTURAS DE INTEGRACIÓN" at bounding box center [547, 60] width 1008 height 27
click at [502, 10] on div at bounding box center [547, 273] width 1095 height 547
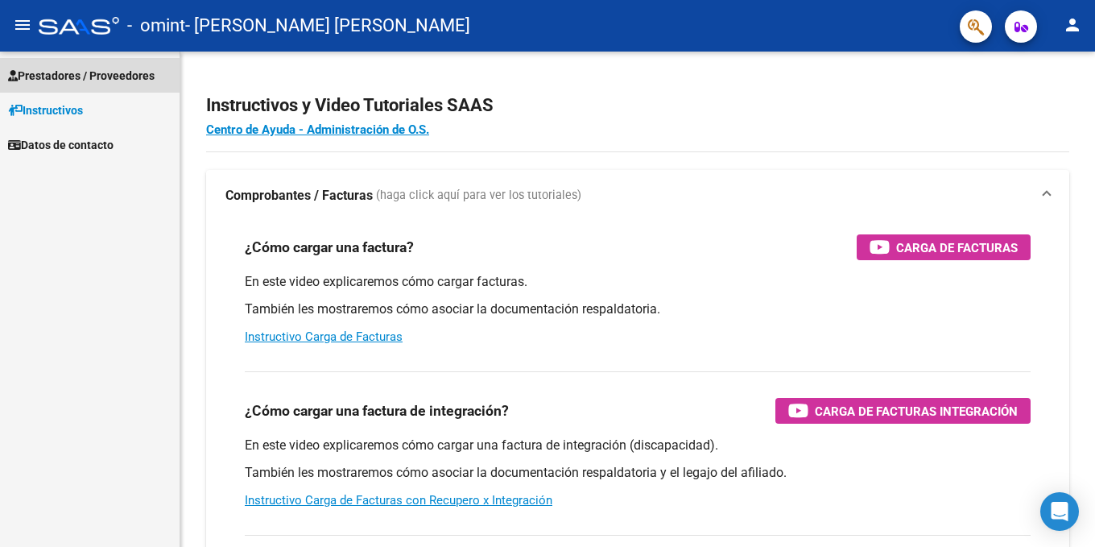
click at [53, 73] on span "Prestadores / Proveedores" at bounding box center [81, 76] width 147 height 18
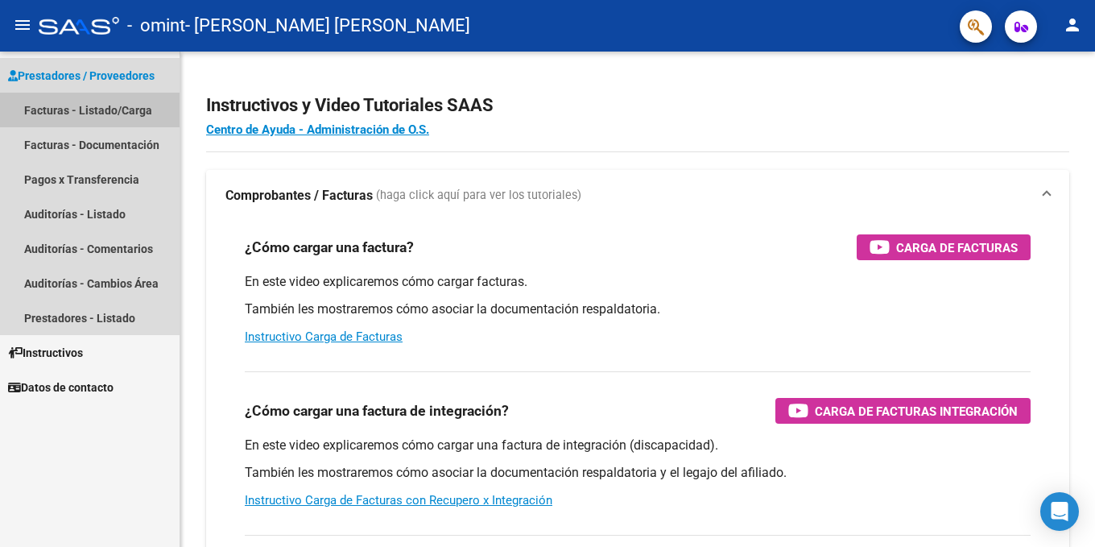
click at [63, 114] on link "Facturas - Listado/Carga" at bounding box center [90, 110] width 180 height 35
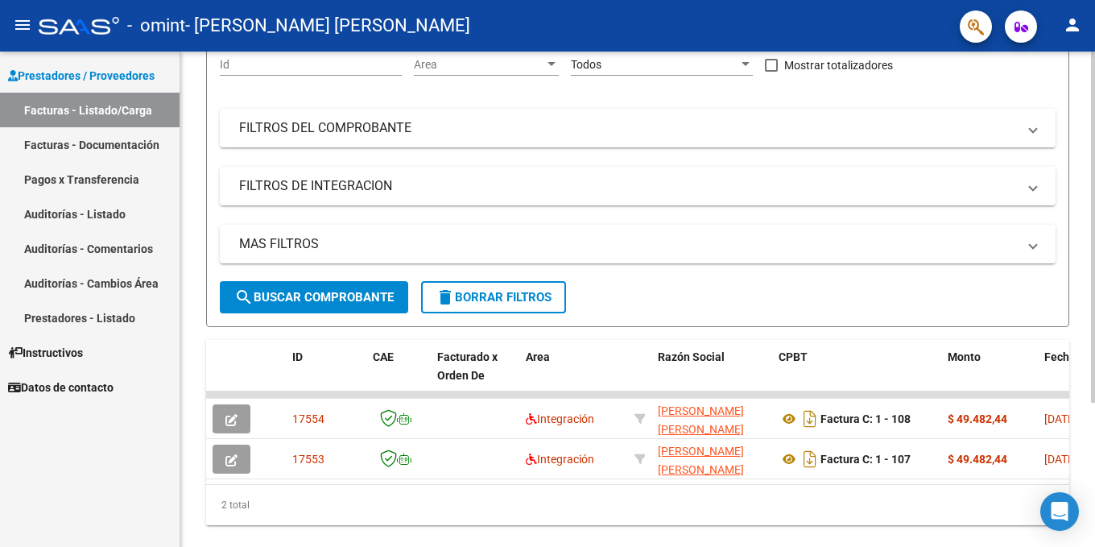
scroll to position [204, 0]
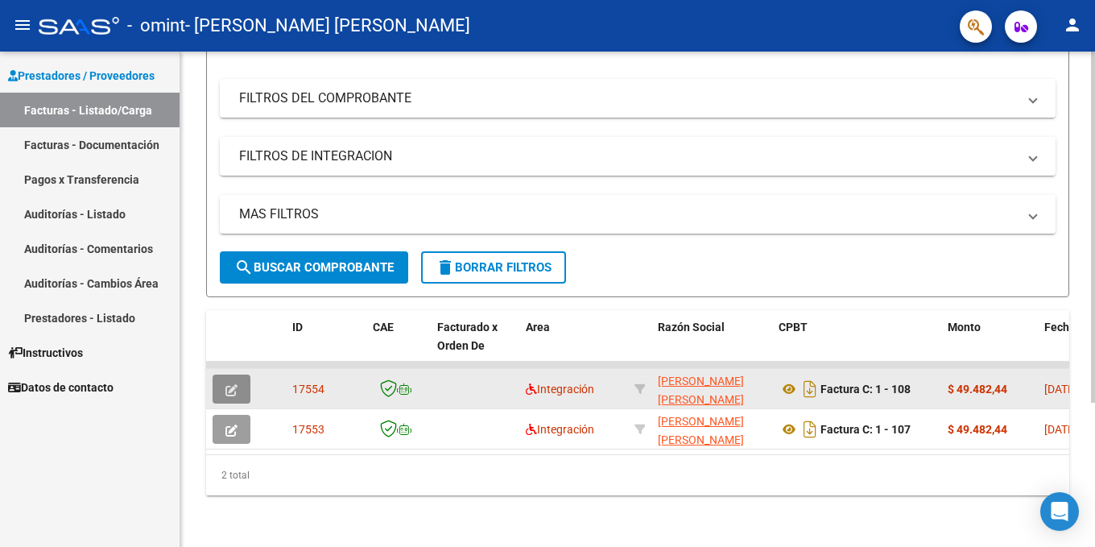
click at [229, 384] on icon "button" at bounding box center [231, 390] width 12 height 12
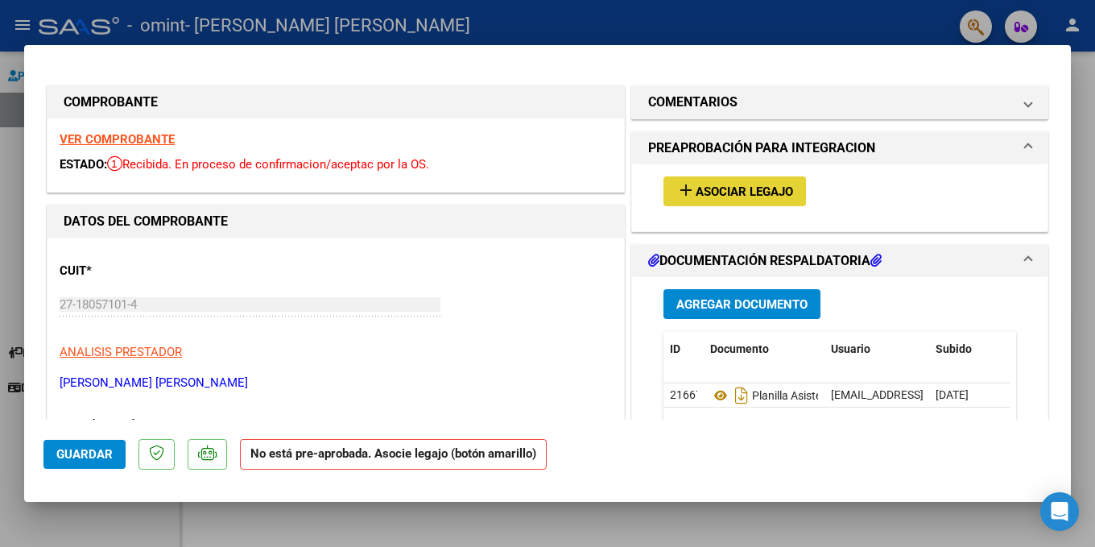
click at [683, 192] on mat-icon "add" at bounding box center [685, 189] width 19 height 19
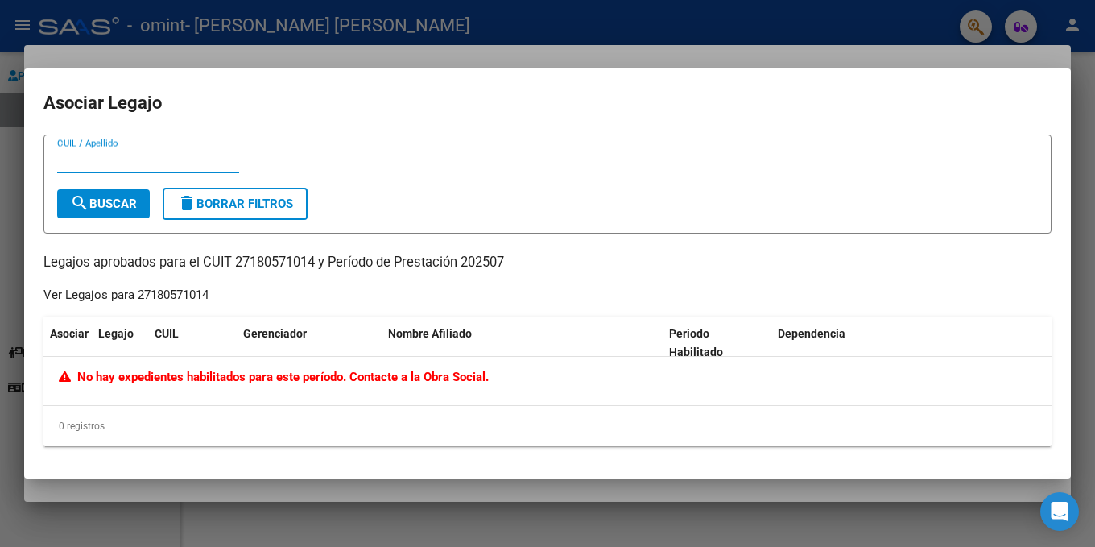
click at [697, 14] on div at bounding box center [547, 273] width 1095 height 547
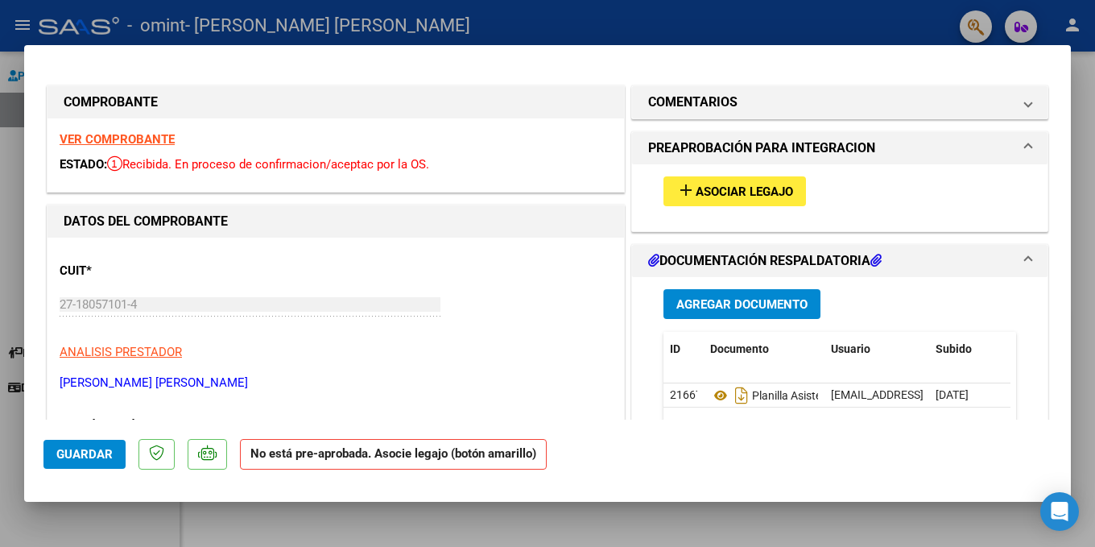
click at [565, 14] on div at bounding box center [547, 273] width 1095 height 547
type input "$ 0,00"
